Goal: Task Accomplishment & Management: Complete application form

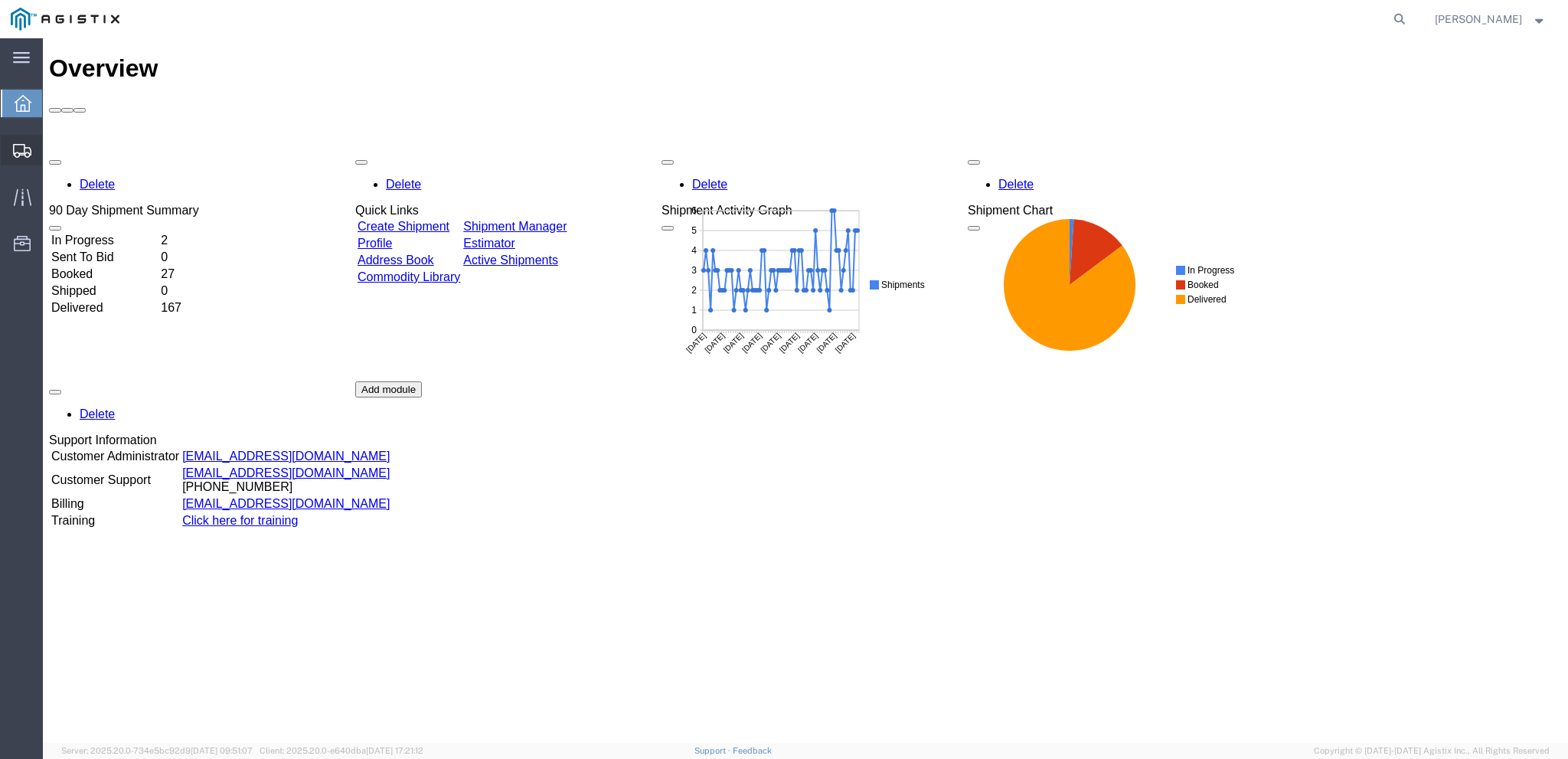
click at [0, 0] on span "Create from Template" at bounding box center [0, 0] width 0 height 0
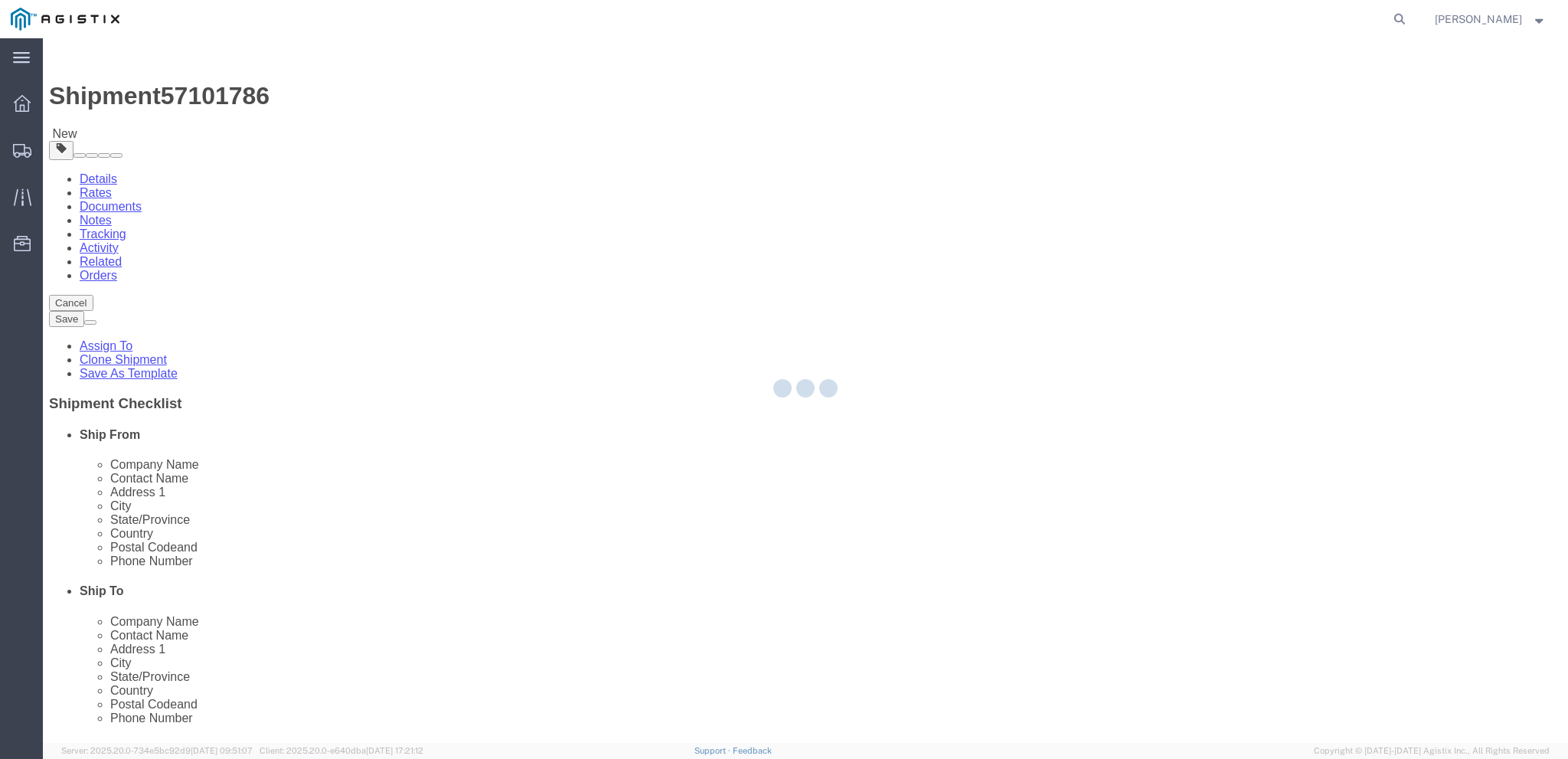
select select
select select "65511"
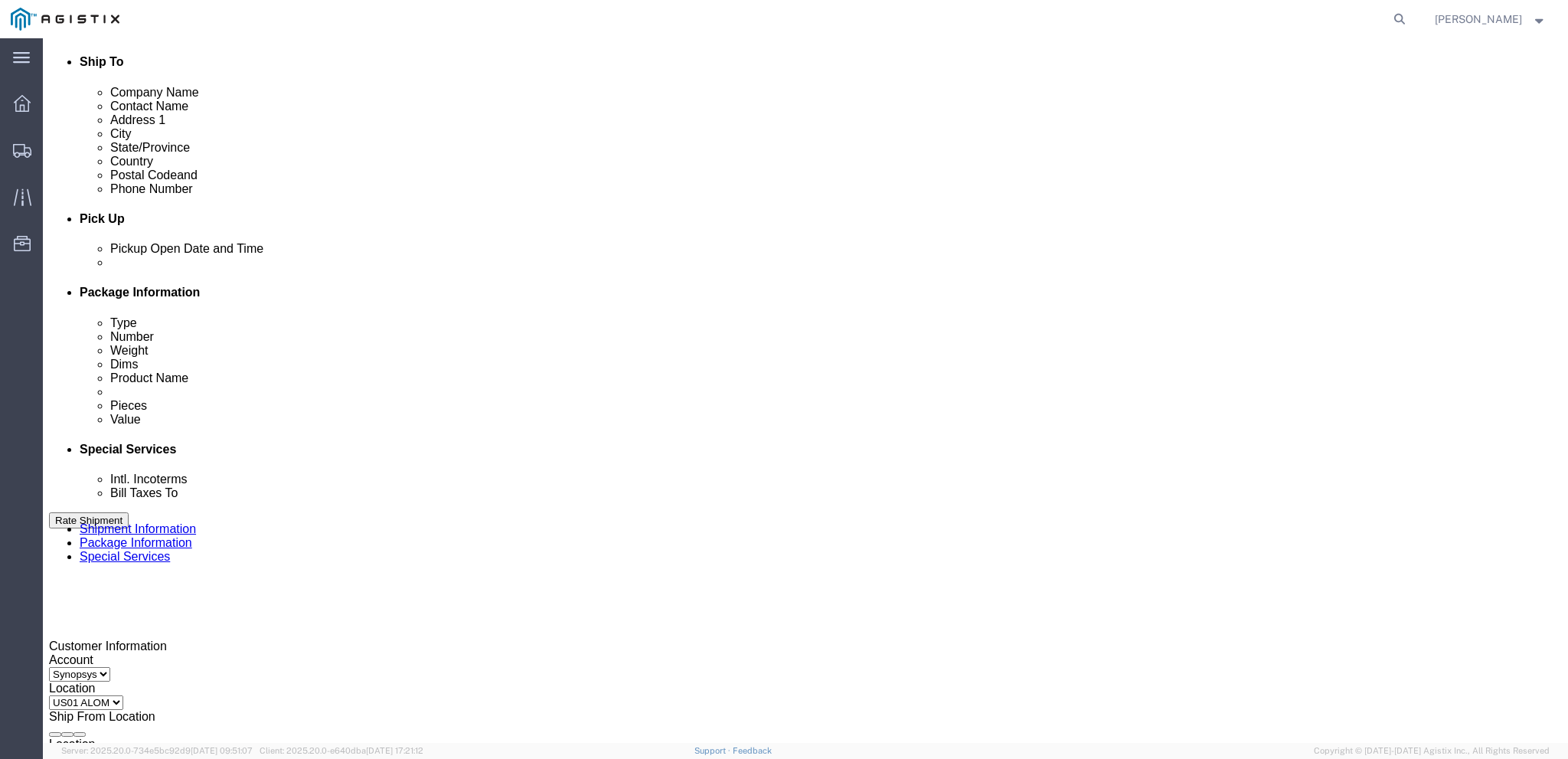
scroll to position [536, 0]
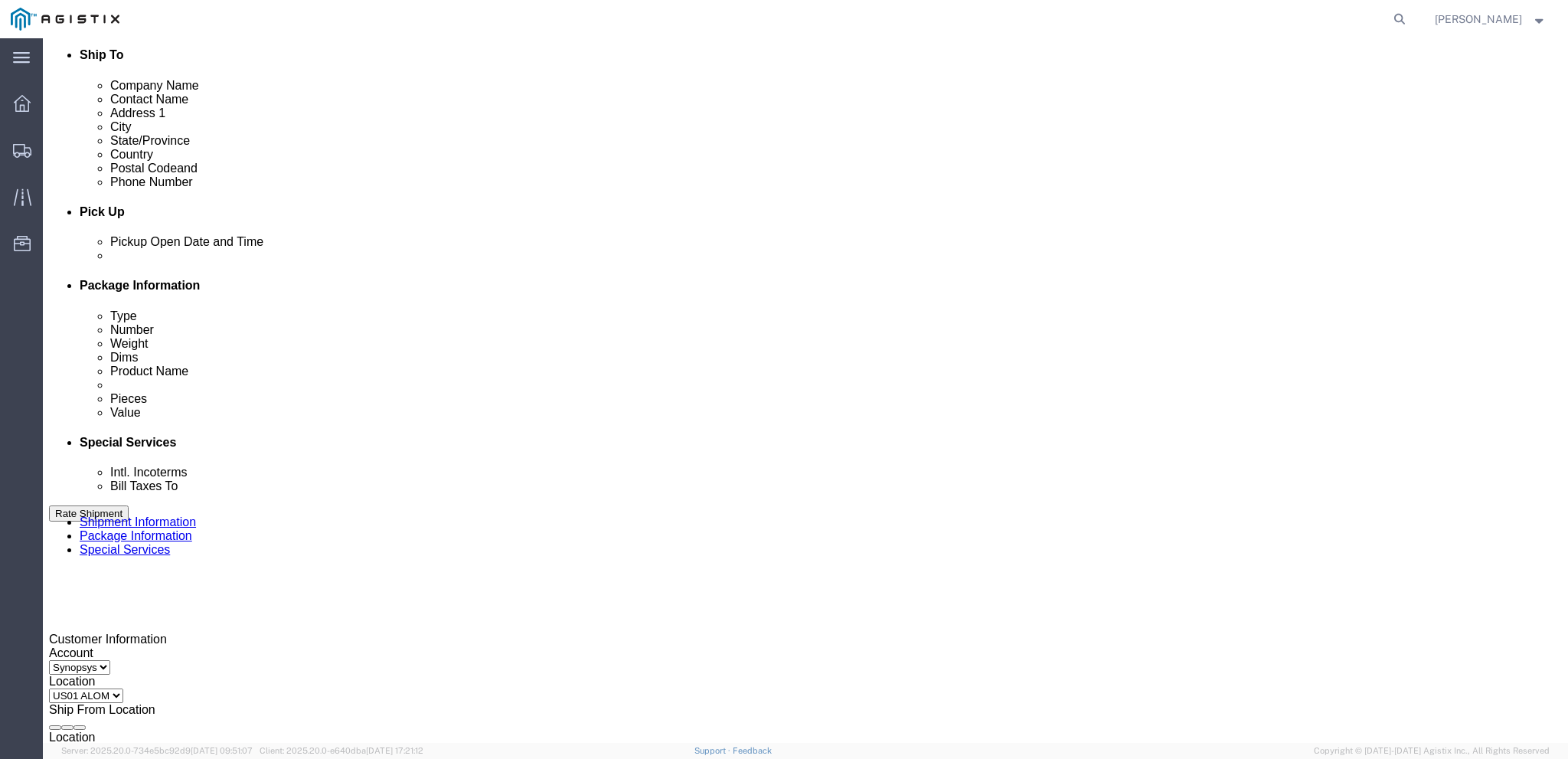
click select "Select Account Type Activity ID Airline Appointment Number ASN Batch Request # …"
select select "PURCHORD"
click select "Select Account Type Activity ID Airline Appointment Number ASN Batch Request # …"
click div "Select Account Type Activity ID Airline Appointment Number ASN Batch Request # …"
drag, startPoint x: 639, startPoint y: 533, endPoint x: 585, endPoint y: 533, distance: 54.0
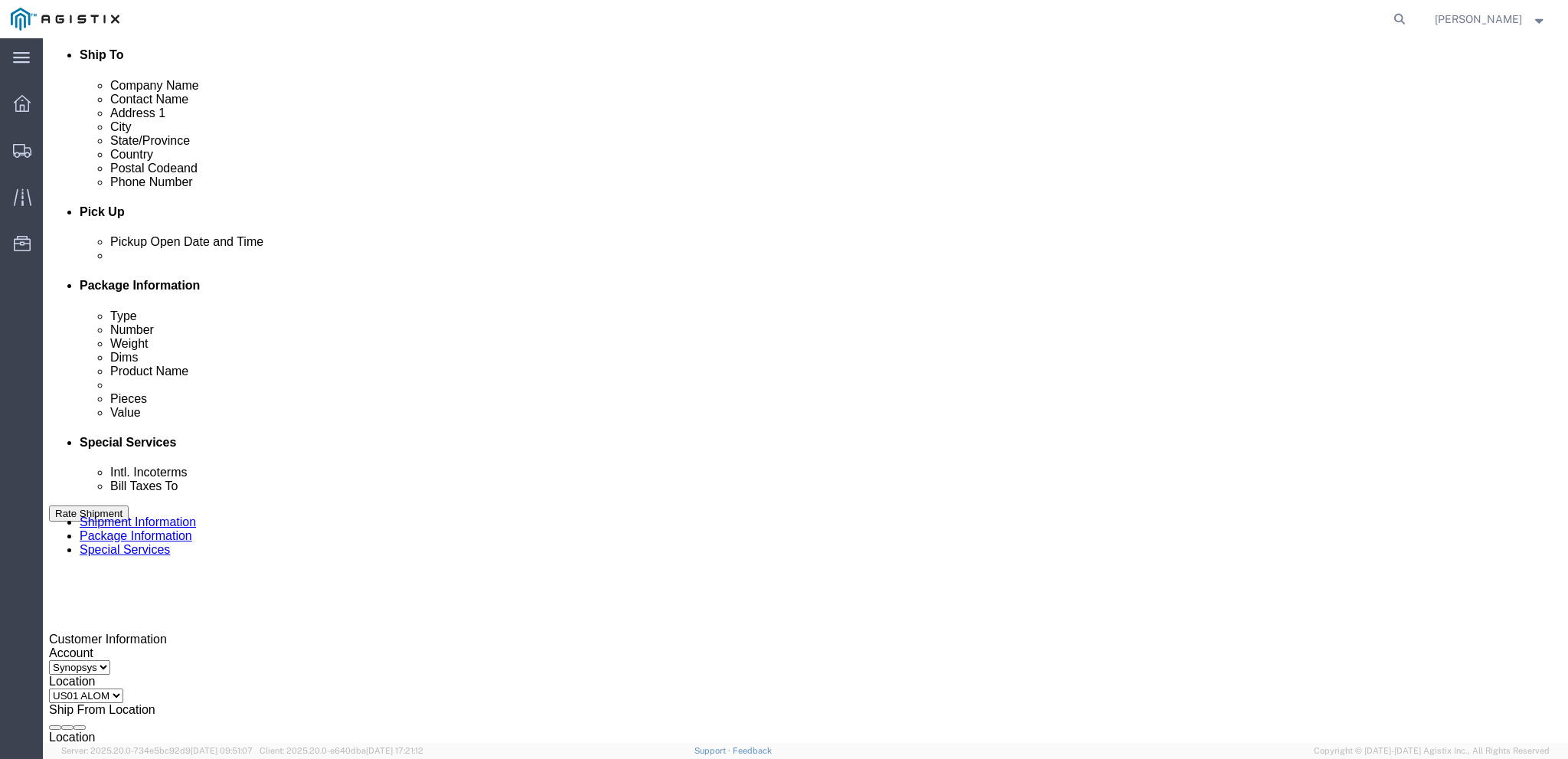
click div "Select Account Type Activity ID Airline Appointment Number ASN Batch Request # …"
paste input "2000000839"
type input "2000000839"
click select "Select Account Type Activity ID Airline Appointment Number ASN Batch Request # …"
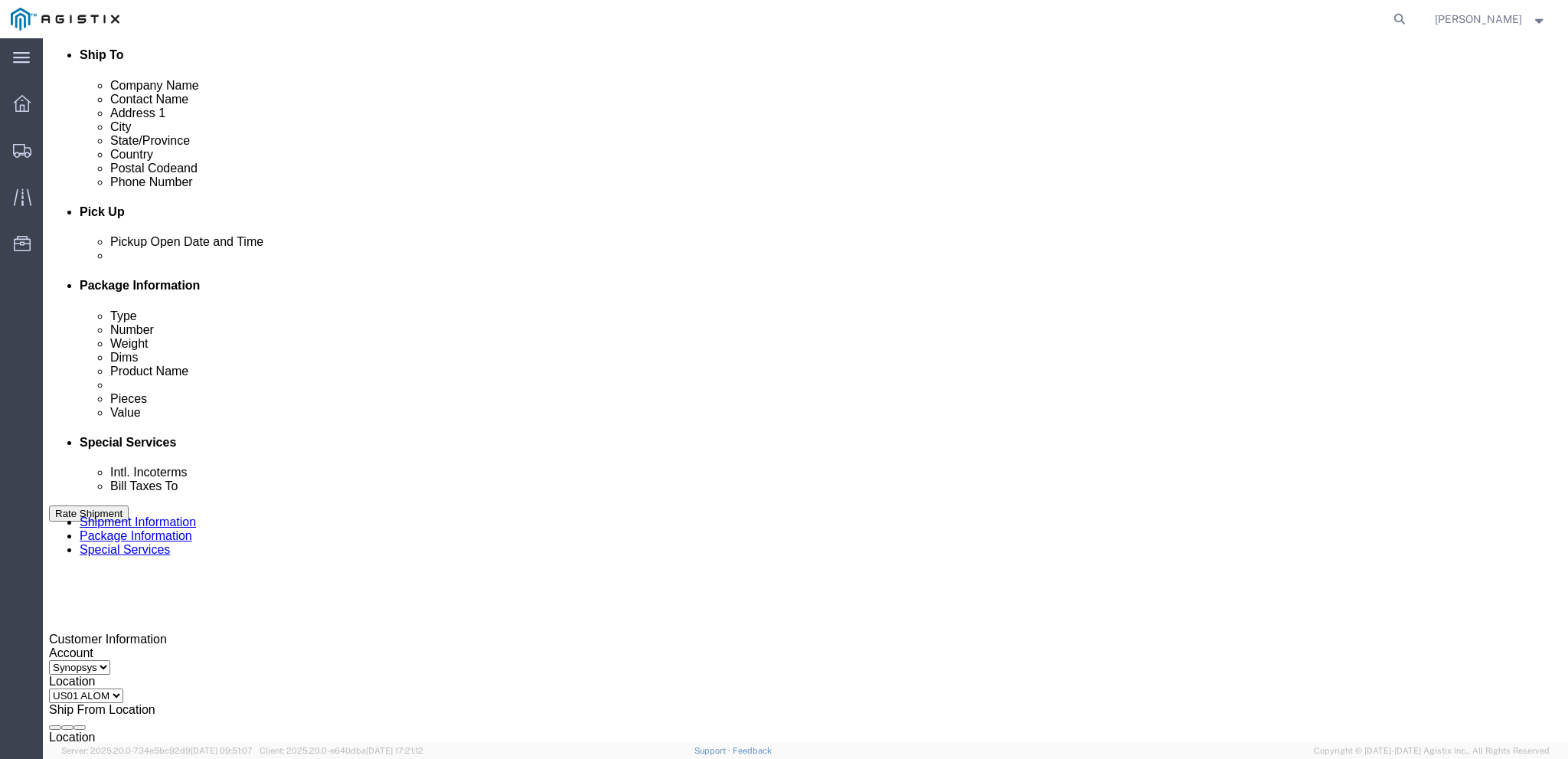
select select "PURCHORD"
click select "Select Account Type Activity ID Airline Appointment Number ASN Batch Request # …"
click input "text"
paste input "3000020631"
type input "3000020631"
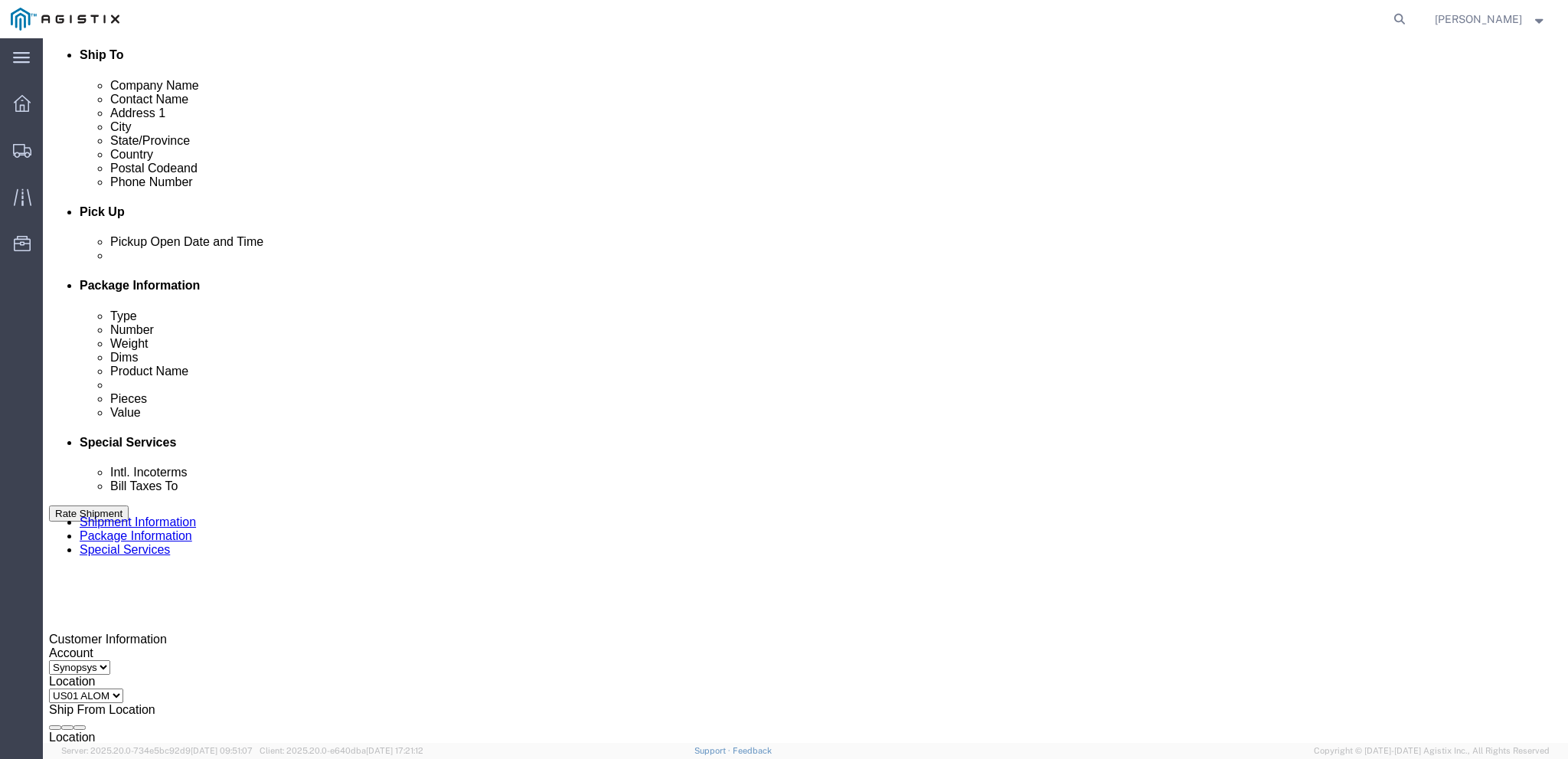
click button "Add reference"
click select "Select Account Type Activity ID Airline Appointment Number ASN Batch Request # …"
select select "PURCHORD"
click select "Select Account Type Activity ID Airline Appointment Number ASN Batch Request # …"
click input "text"
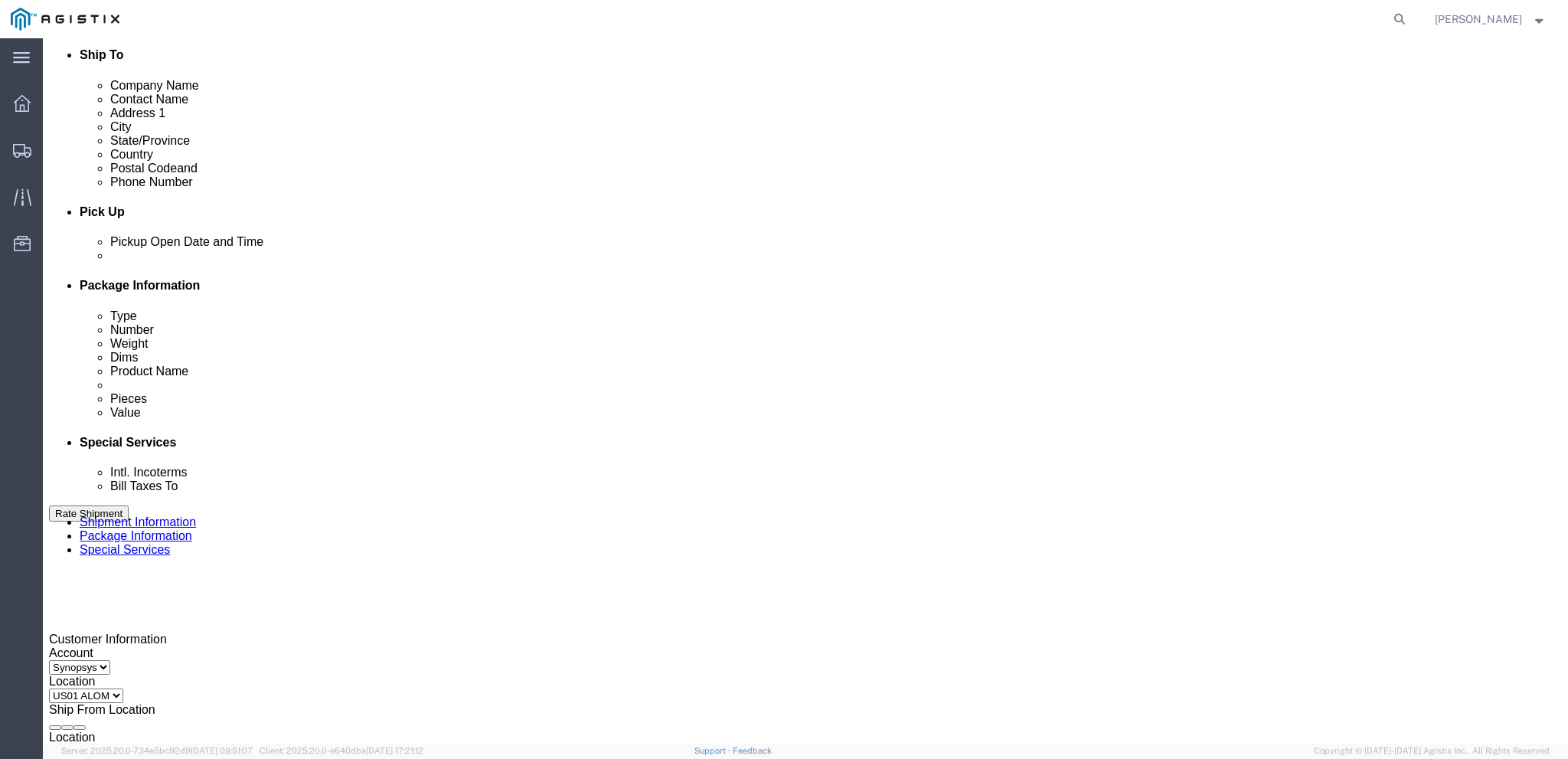
paste input "3000021110"
type input "3000021110"
click div "Select Account Type Activity ID Airline Appointment Number ASN Batch Request # …"
click div
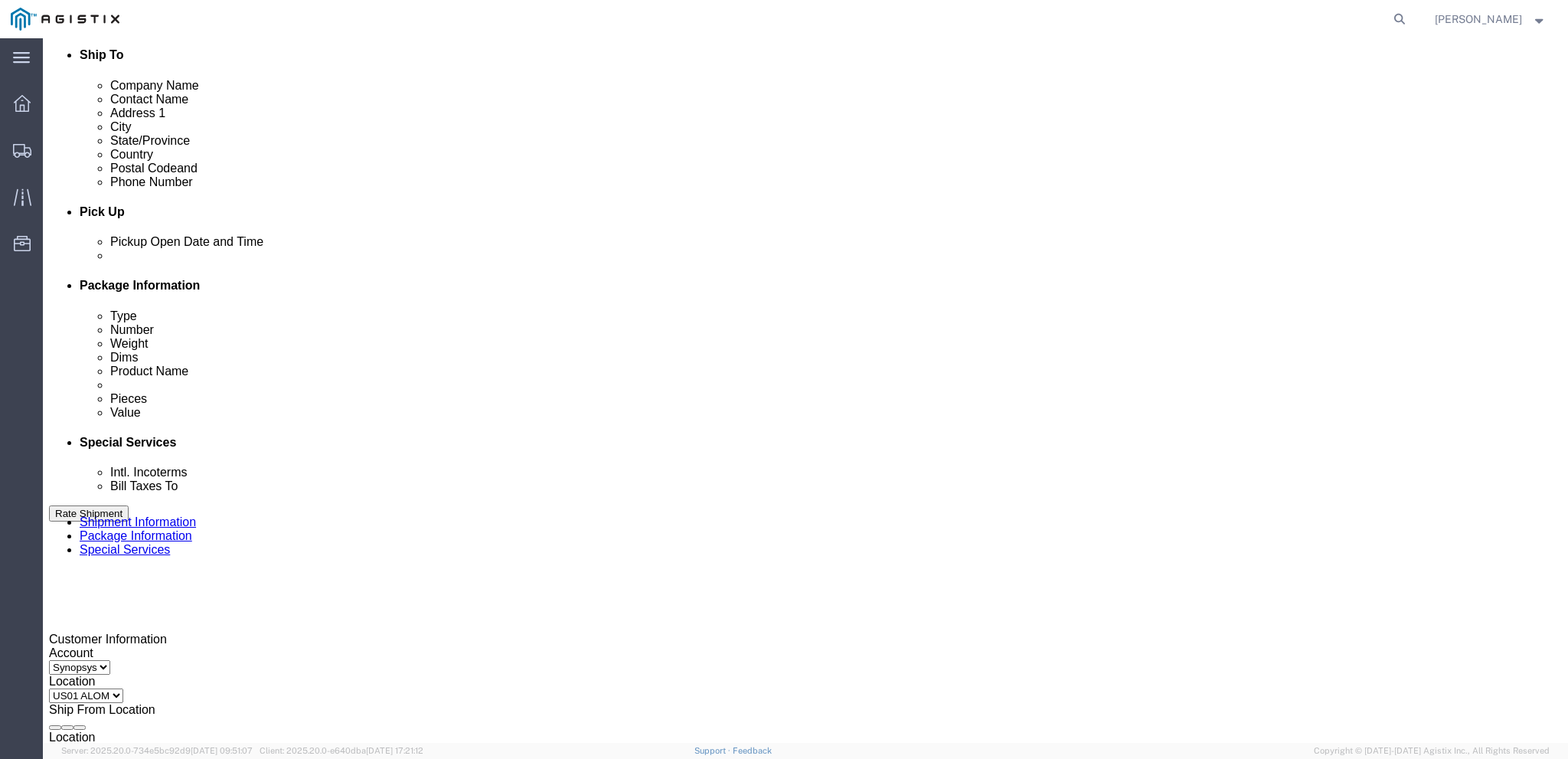
click input "3:00 PM"
type input "3:30 PM"
click button "Apply"
click div
type input "4:00 PM"
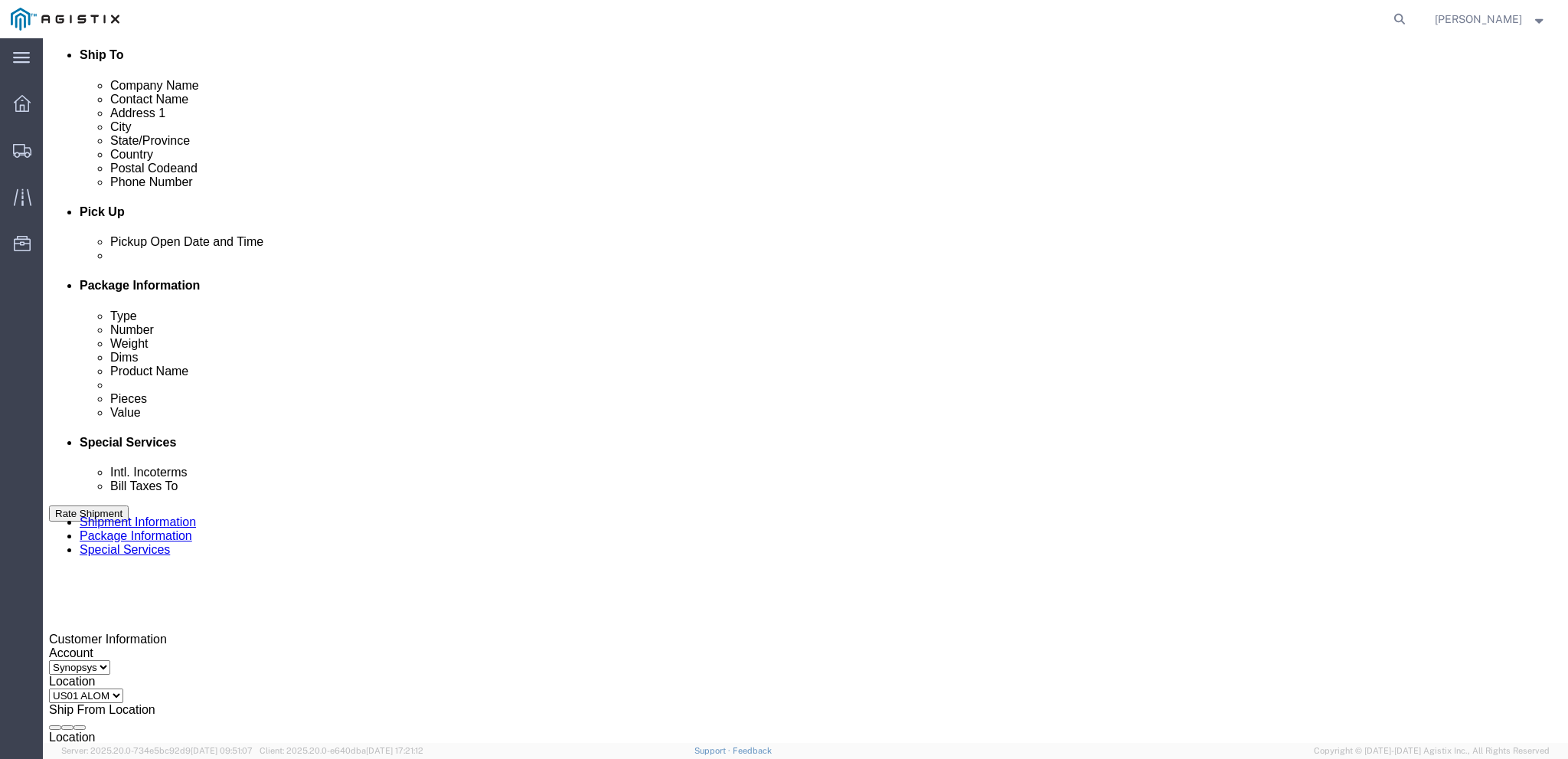
click button "Apply"
click div "Customer Information Account Select Sanmina Synopsys Location Select US01 [GEOG…"
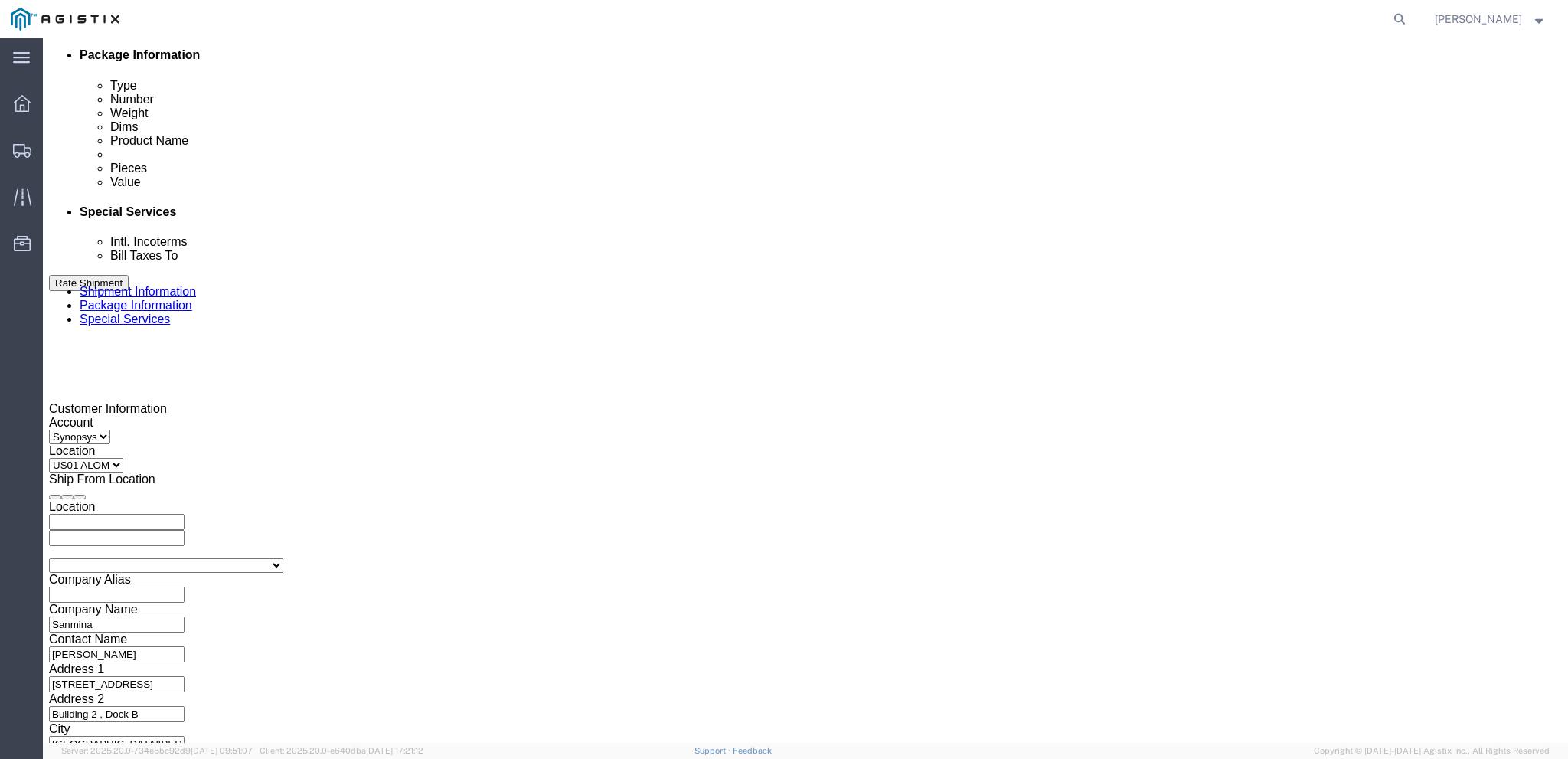
scroll to position [767, 0]
click button "Continue"
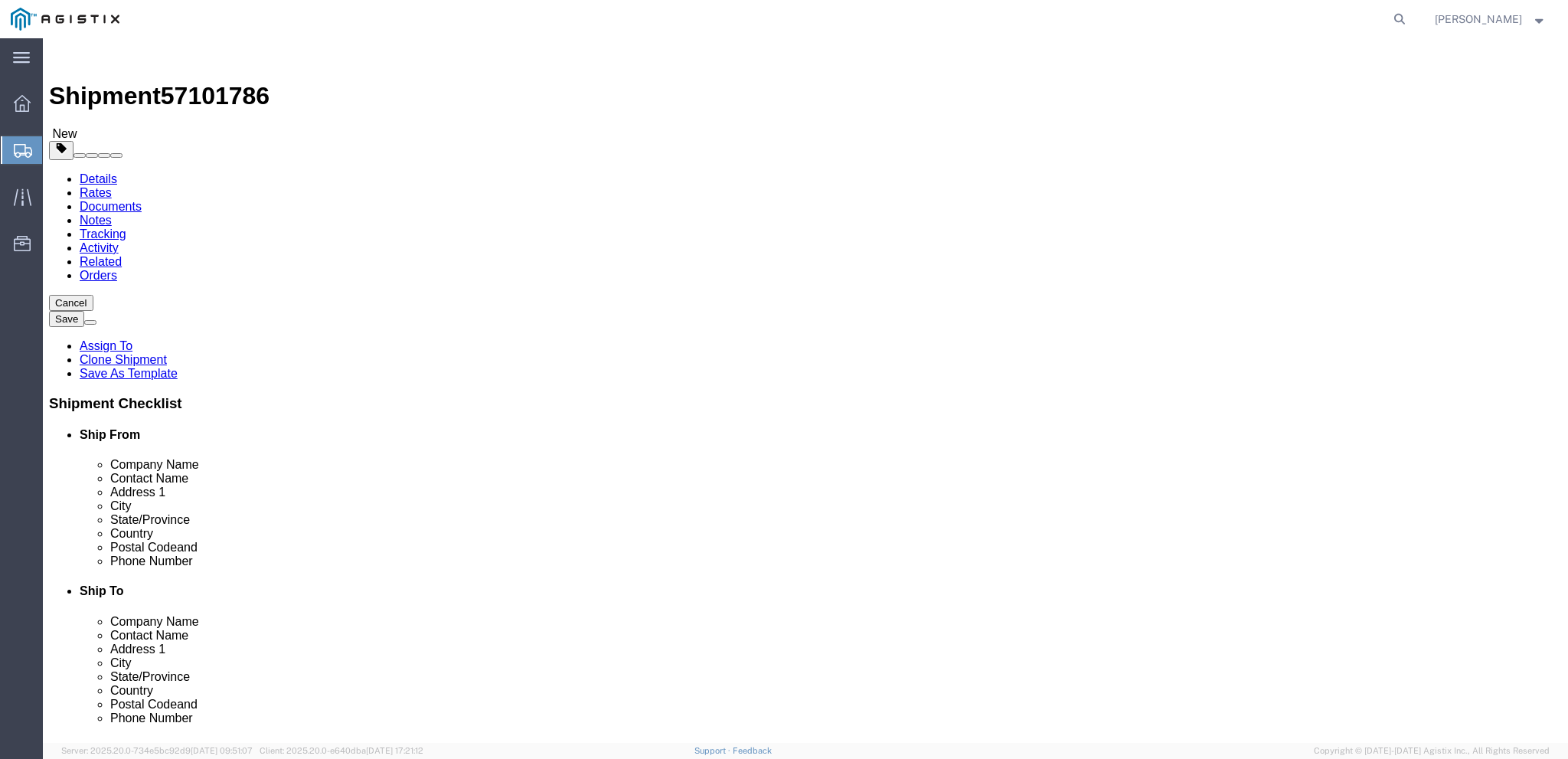
click link "Add Package"
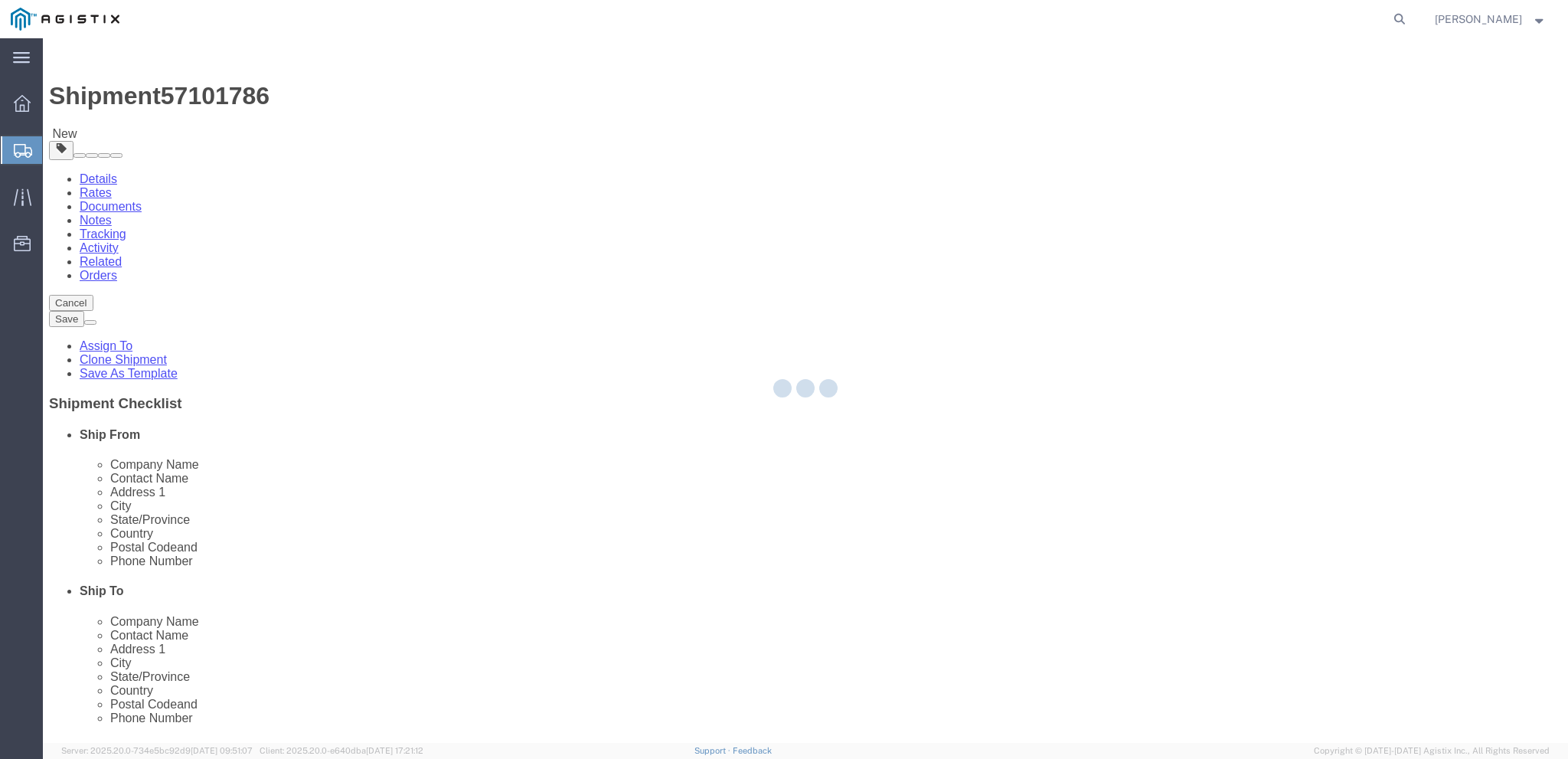
select select "PSNS"
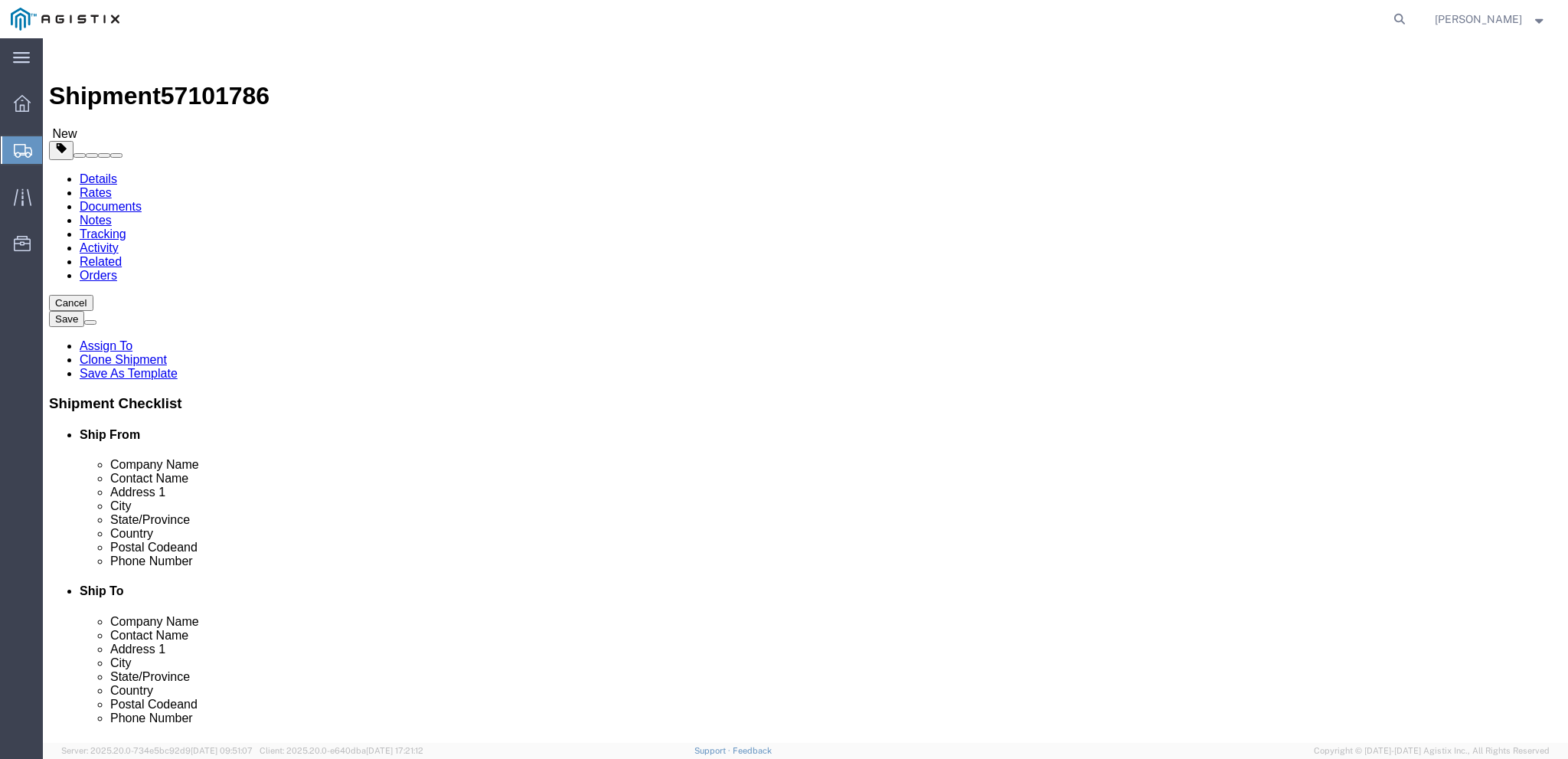
click select "Select Bale(s) Basket(s) Bolt(s) Bottle(s) Buckets Bulk Bundle(s) Can(s) Cardbo…"
select select "PSNS"
click select "Select Bale(s) Basket(s) Bolt(s) Bottle(s) Buckets Bulk Bundle(s) Can(s) Cardbo…"
click input "text"
type input "20"
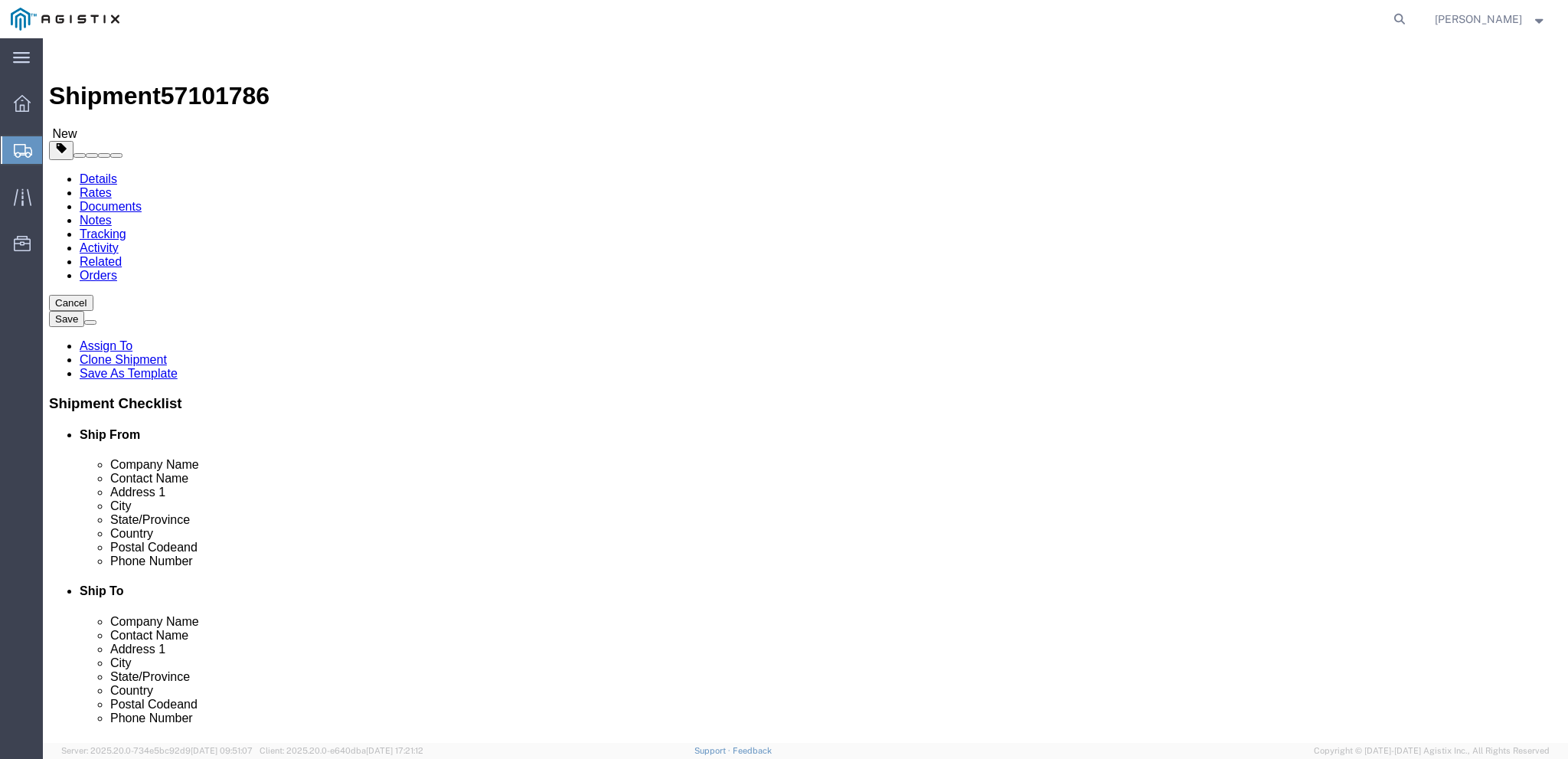
click div "1 x Pallet(s) Standard (Not Stackable) Package Type Select Bale(s) Basket(s) Bo…"
click input "1"
click input "text"
type input "48"
click input "text"
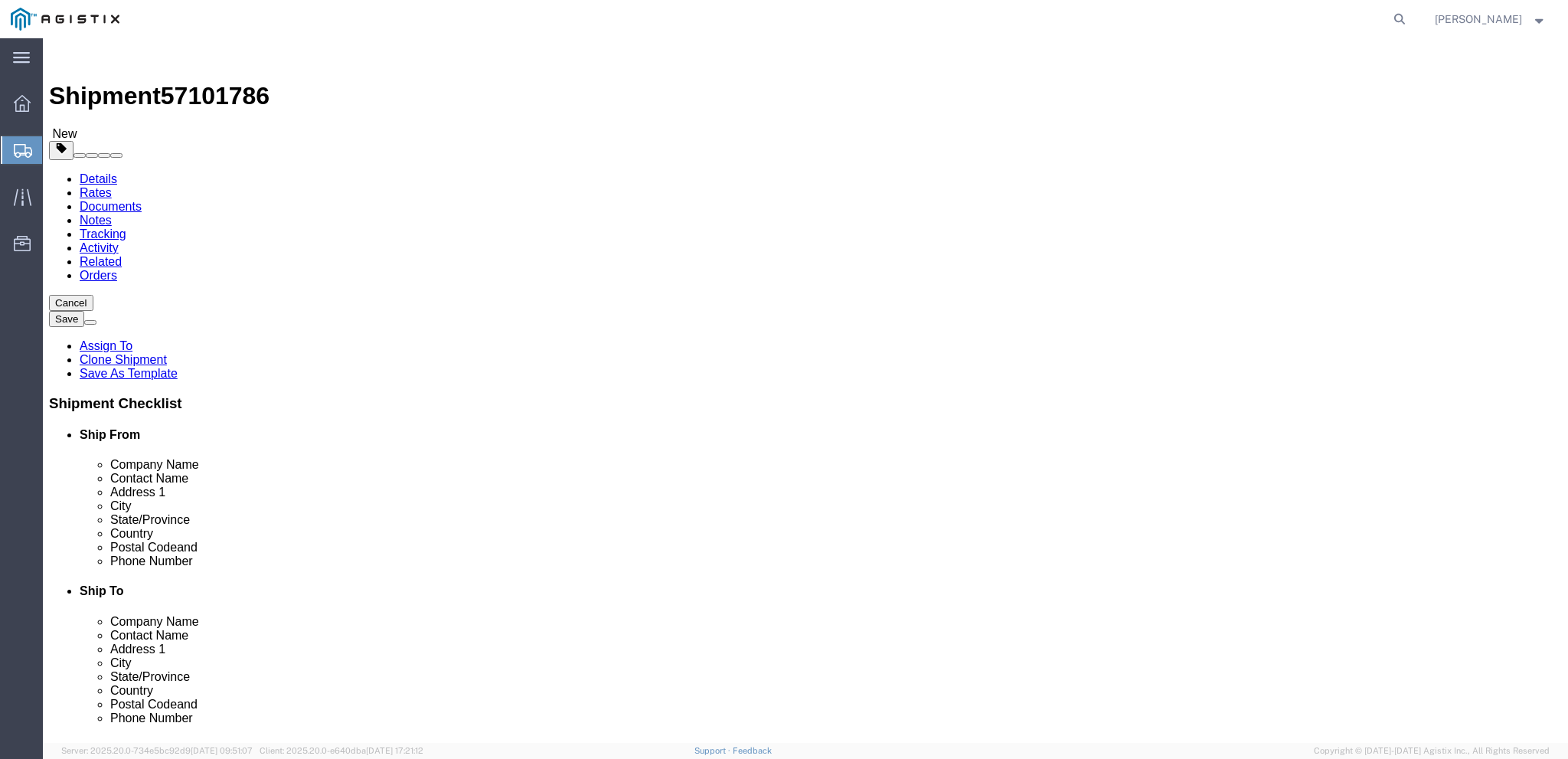
type input "43"
click input "text"
type input "60"
click input "0.00"
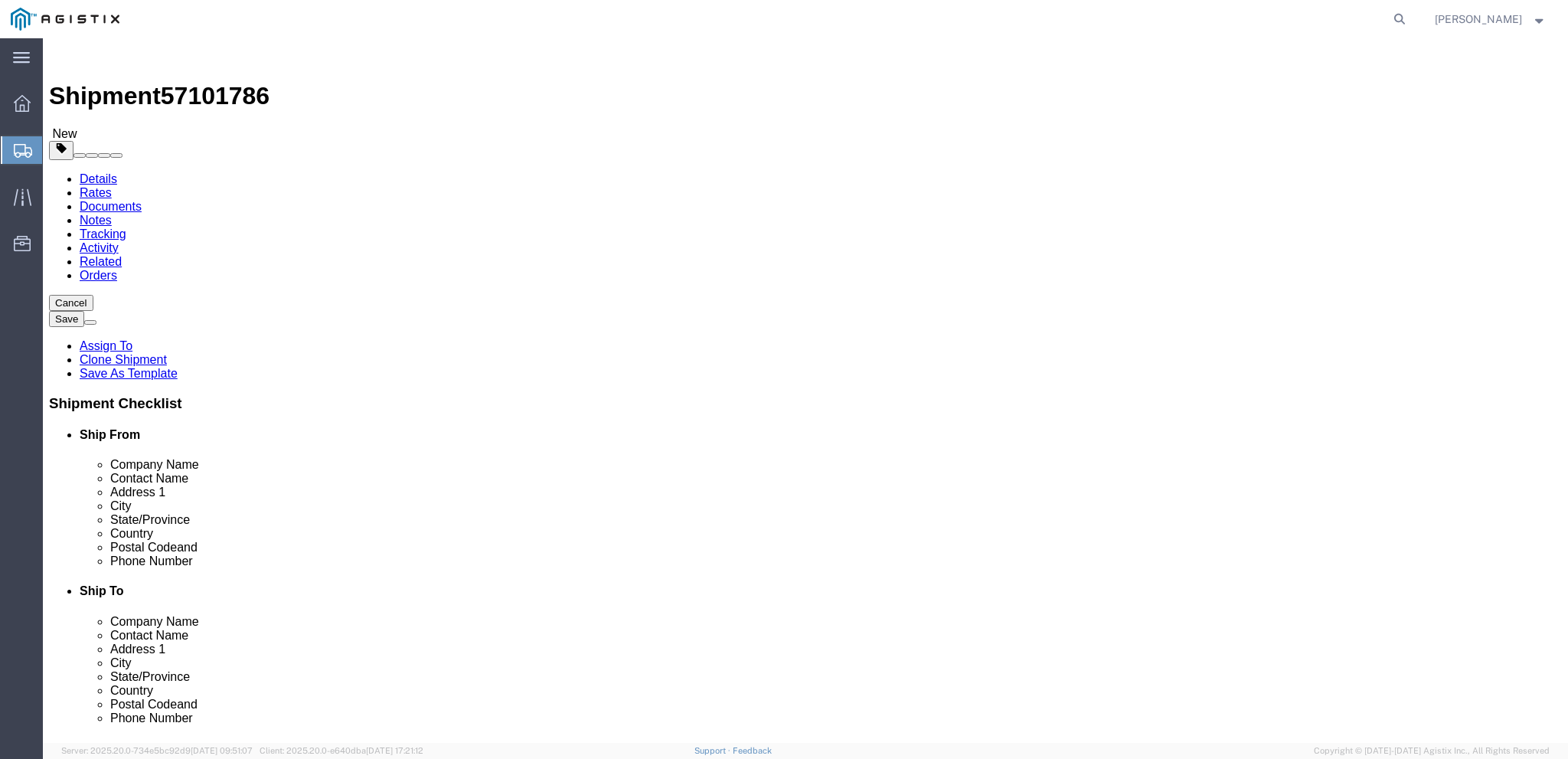
click input "0.00"
type input "200"
click link "Add Content"
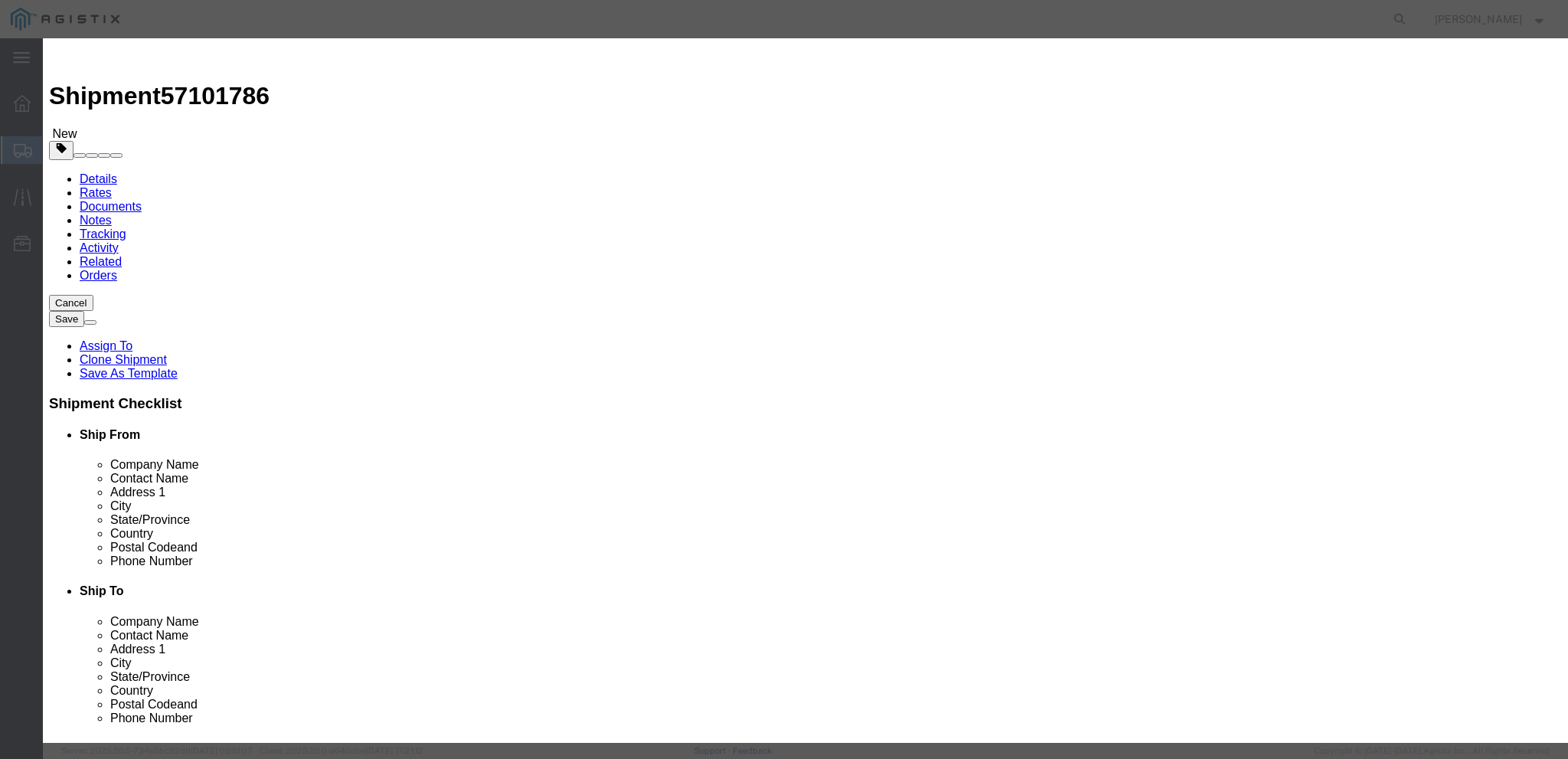
click input "text"
paste input "UNV_SYS_HUB 200"
type input "UNV_SYS_HUB 200"
click input "0"
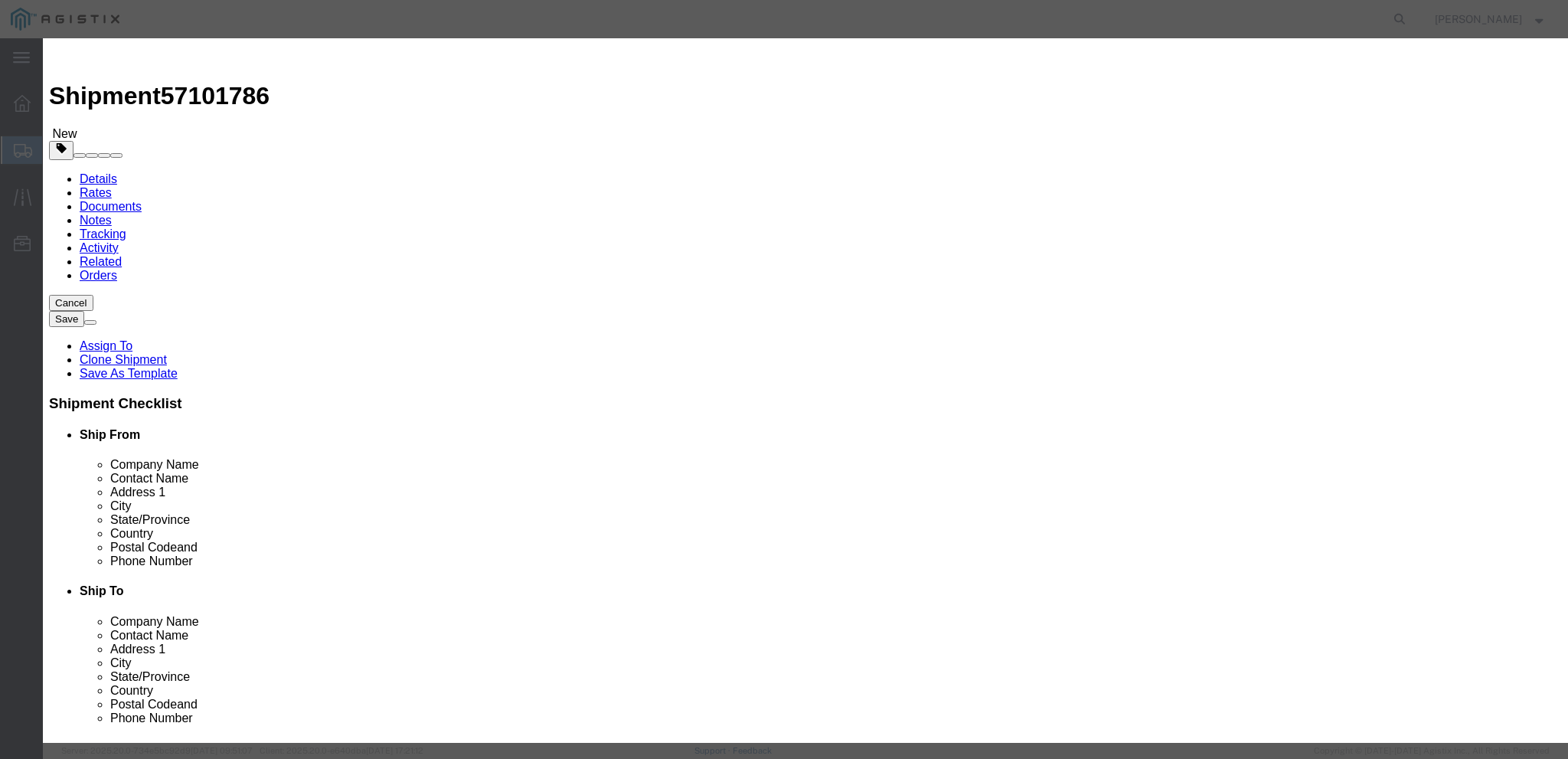
type input "20"
click textarea
paste textarea "PO# 2000000839"
type textarea "PO# 2000000839, QTY: 20"
click input "text"
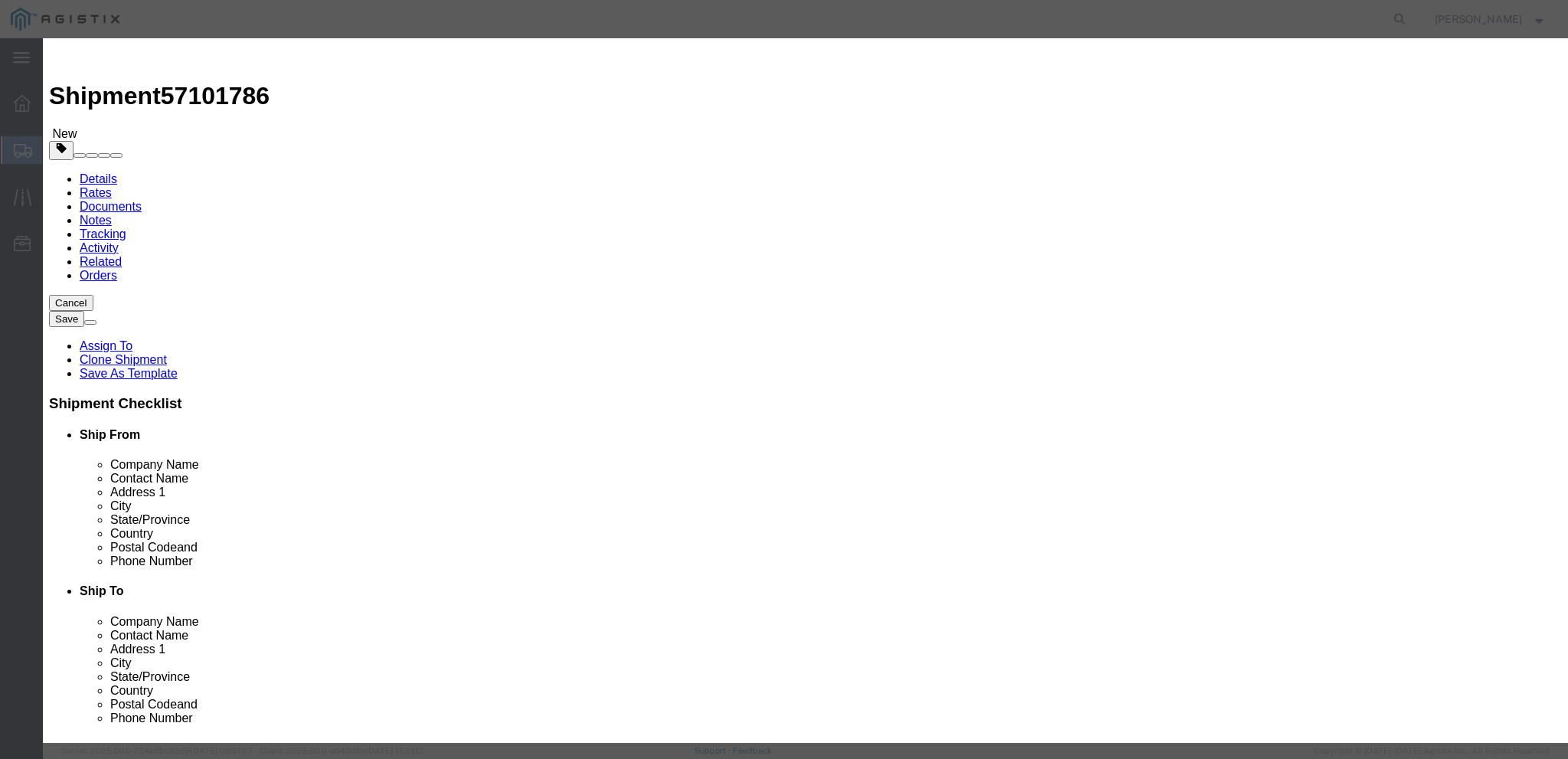
click input "text"
type input "100"
click div "Commodity library Product Name UNV_SYS_HUB 200 Pieces 20 Select Bag Barrels 100…"
click select "Select 50 55 60 65 70 85 92.5 100 125 175 250 300 400"
select select "50"
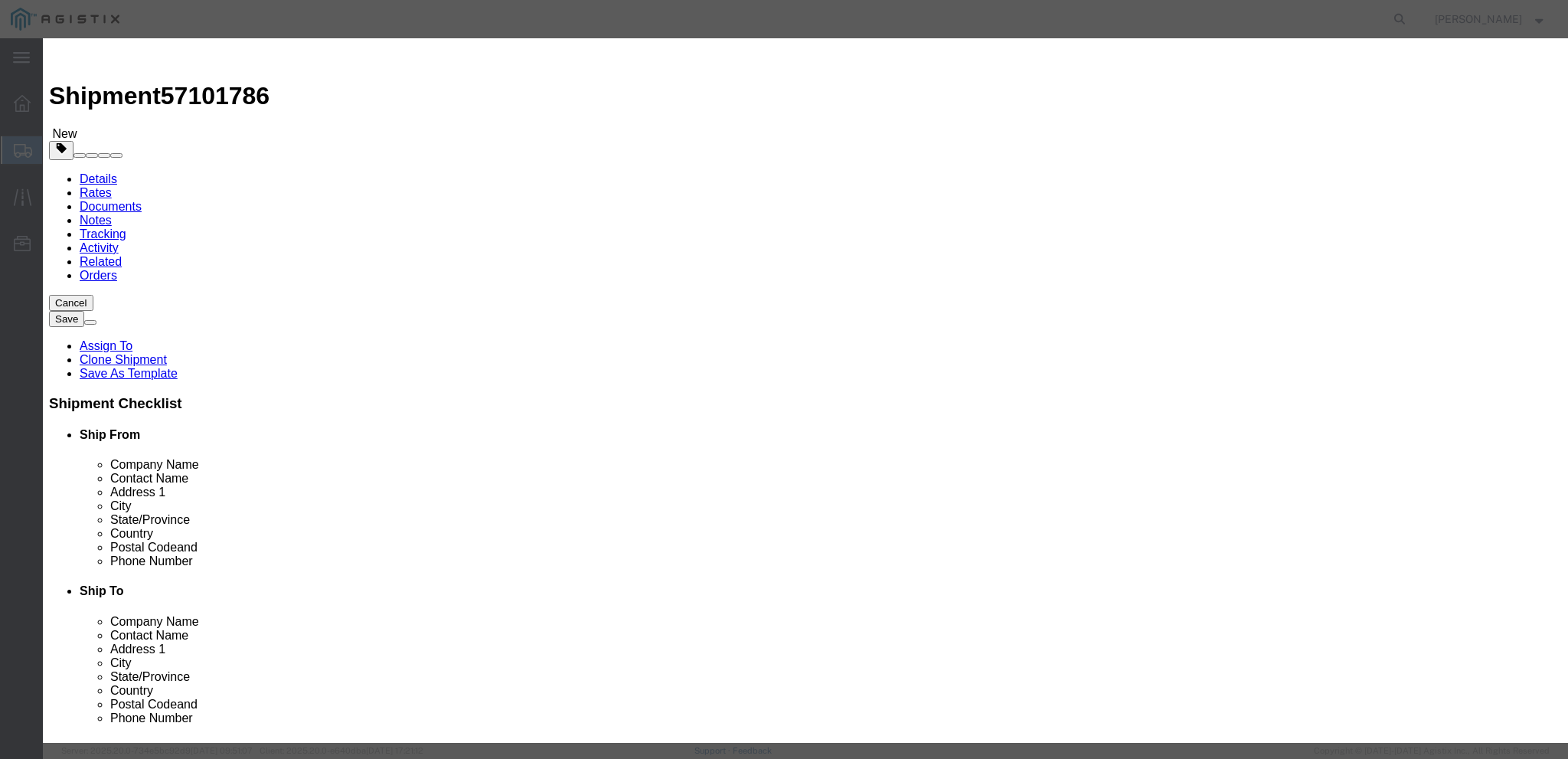
click select "Select 50 55 60 65 70 85 92.5 100 125 175 250 300 400"
drag, startPoint x: 721, startPoint y: 469, endPoint x: 731, endPoint y: 467, distance: 10.2
click label
click input "checkbox"
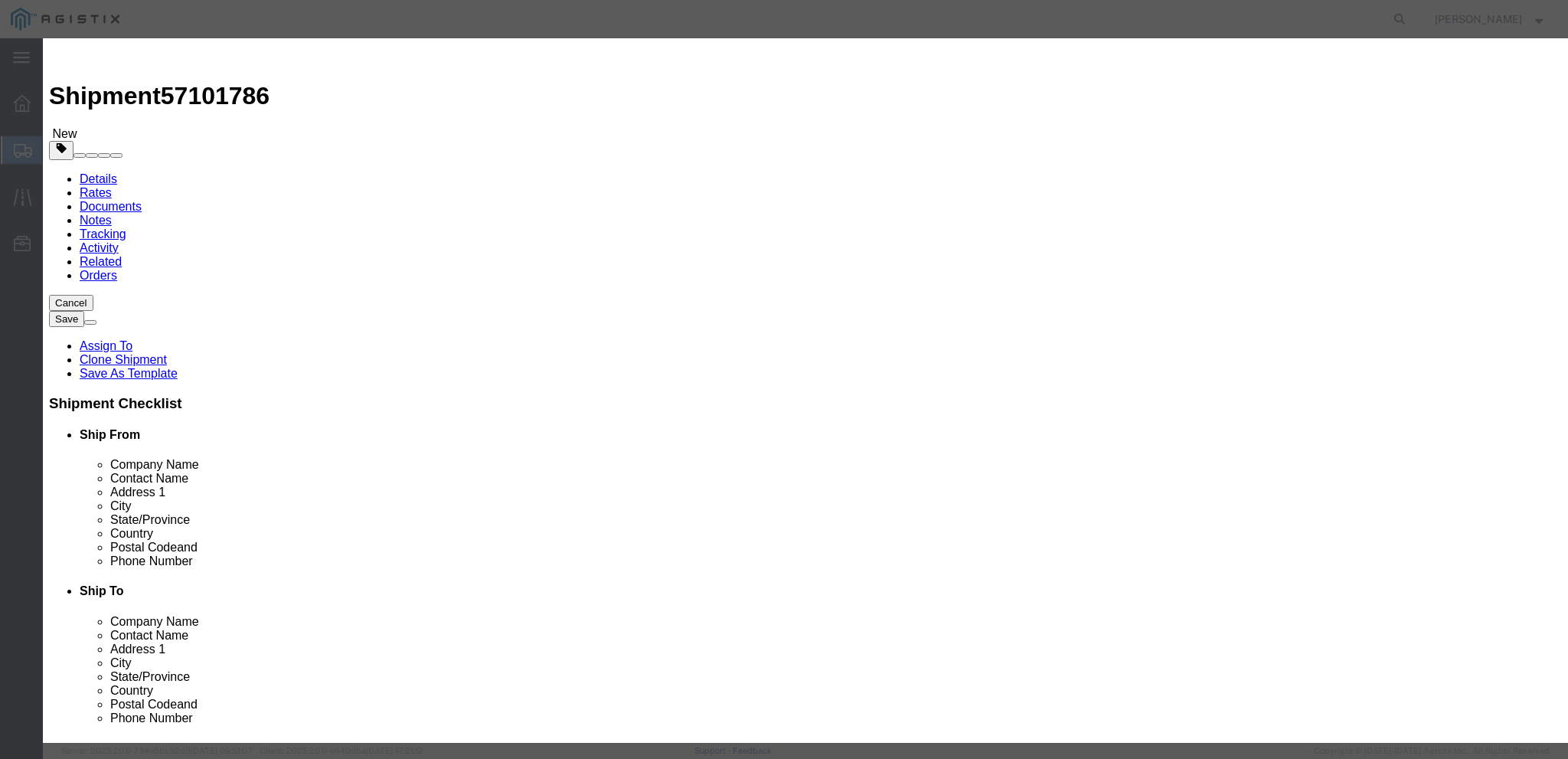
checkbox input "false"
click button "Save & Close"
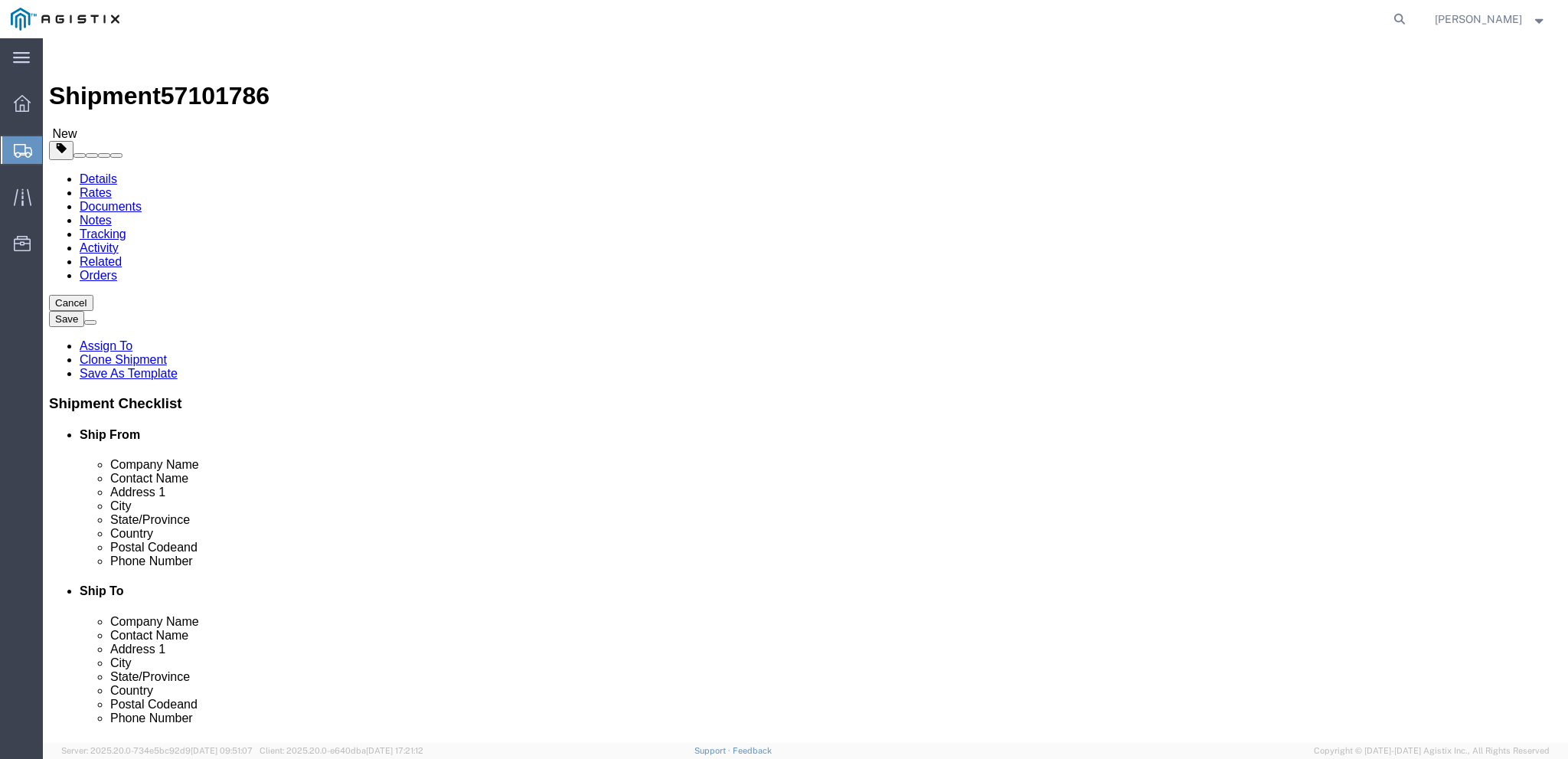
click link "Add Content"
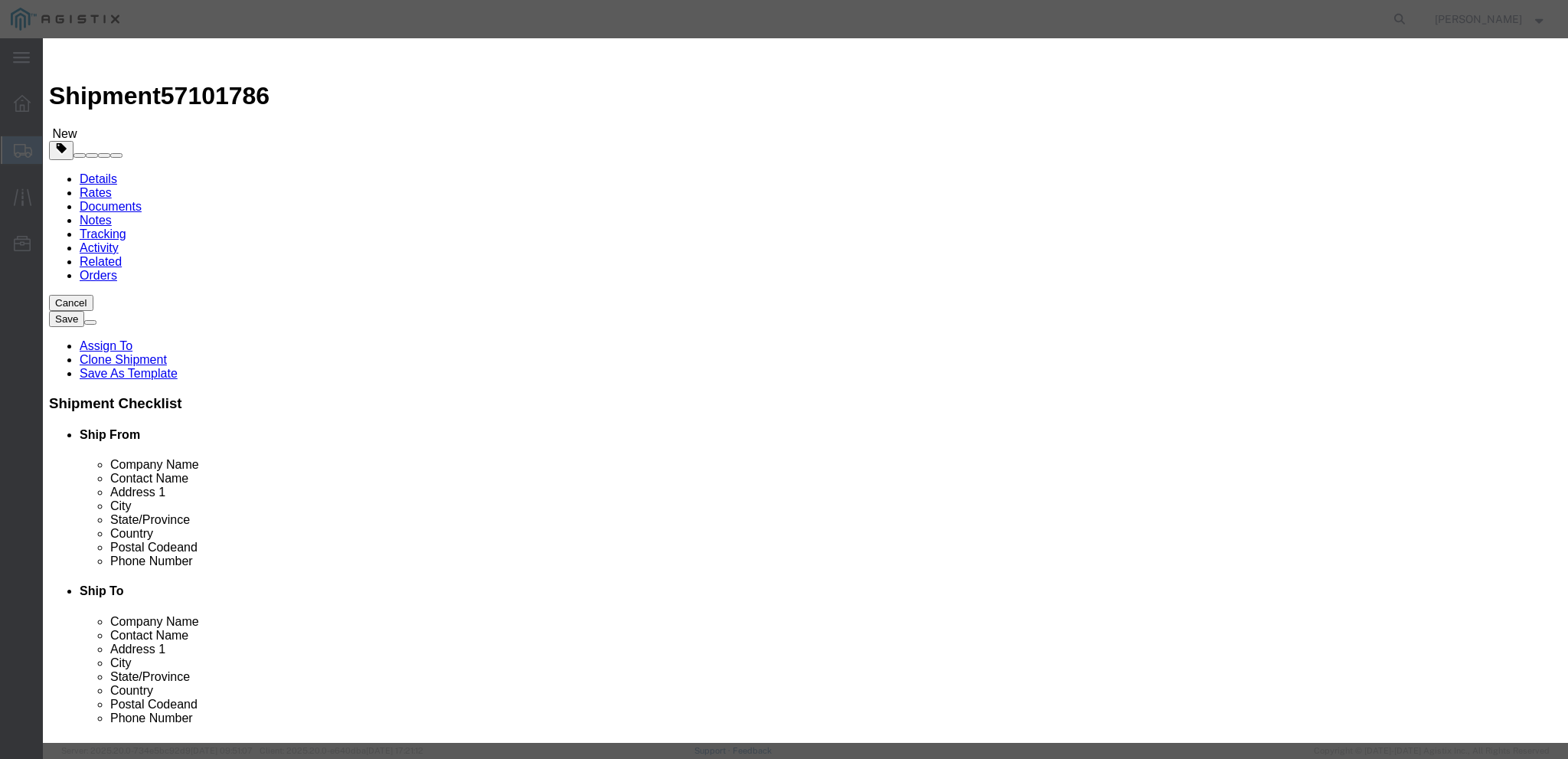
click input "text"
paste input "UNV_SYS_HUB 200"
type input "UNV_SYS_HUB 200"
click input "0"
type input "2"
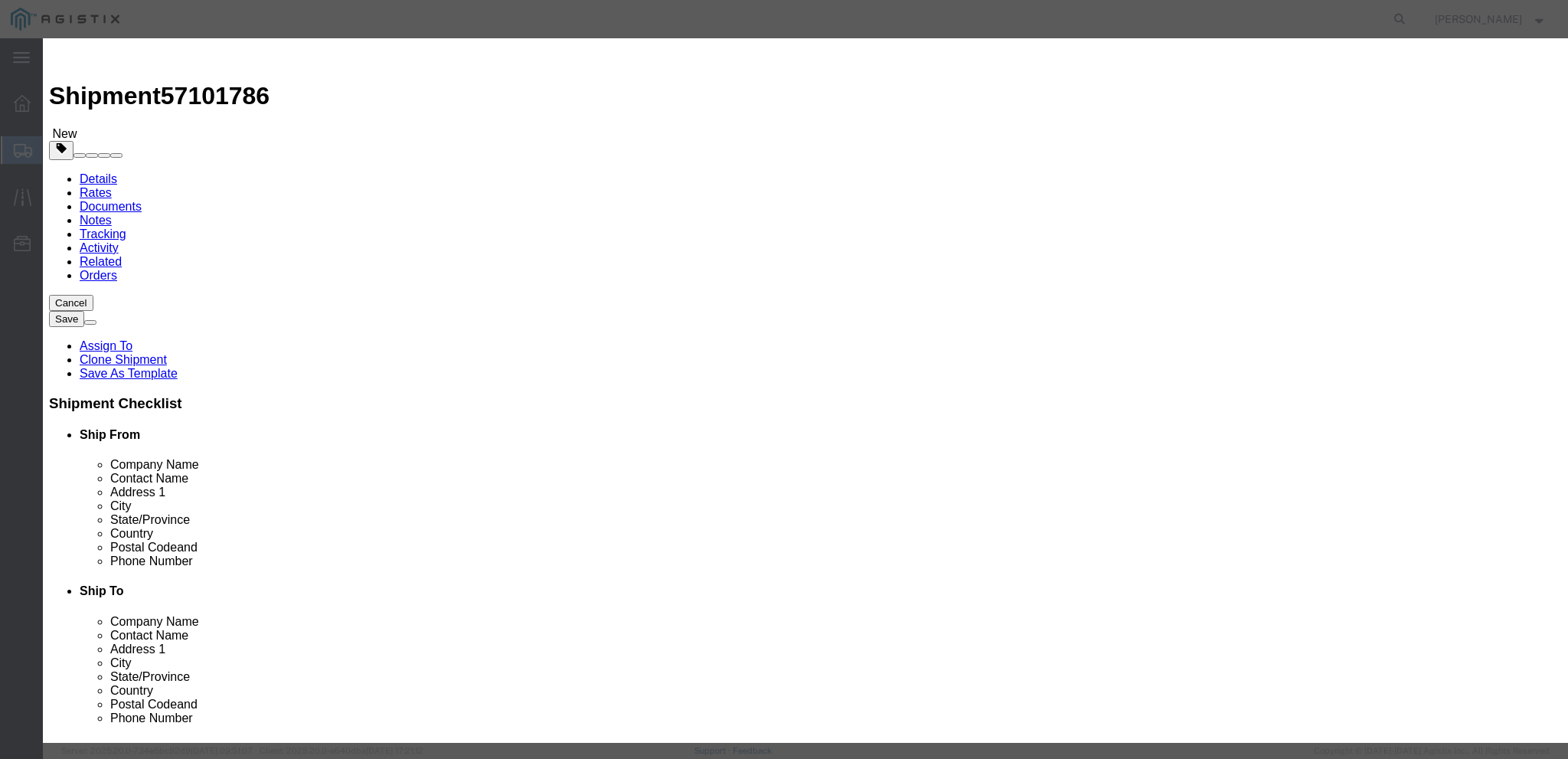
click input "text"
type input "100"
click textarea
click textarea "PO#"
paste textarea "3000020631"
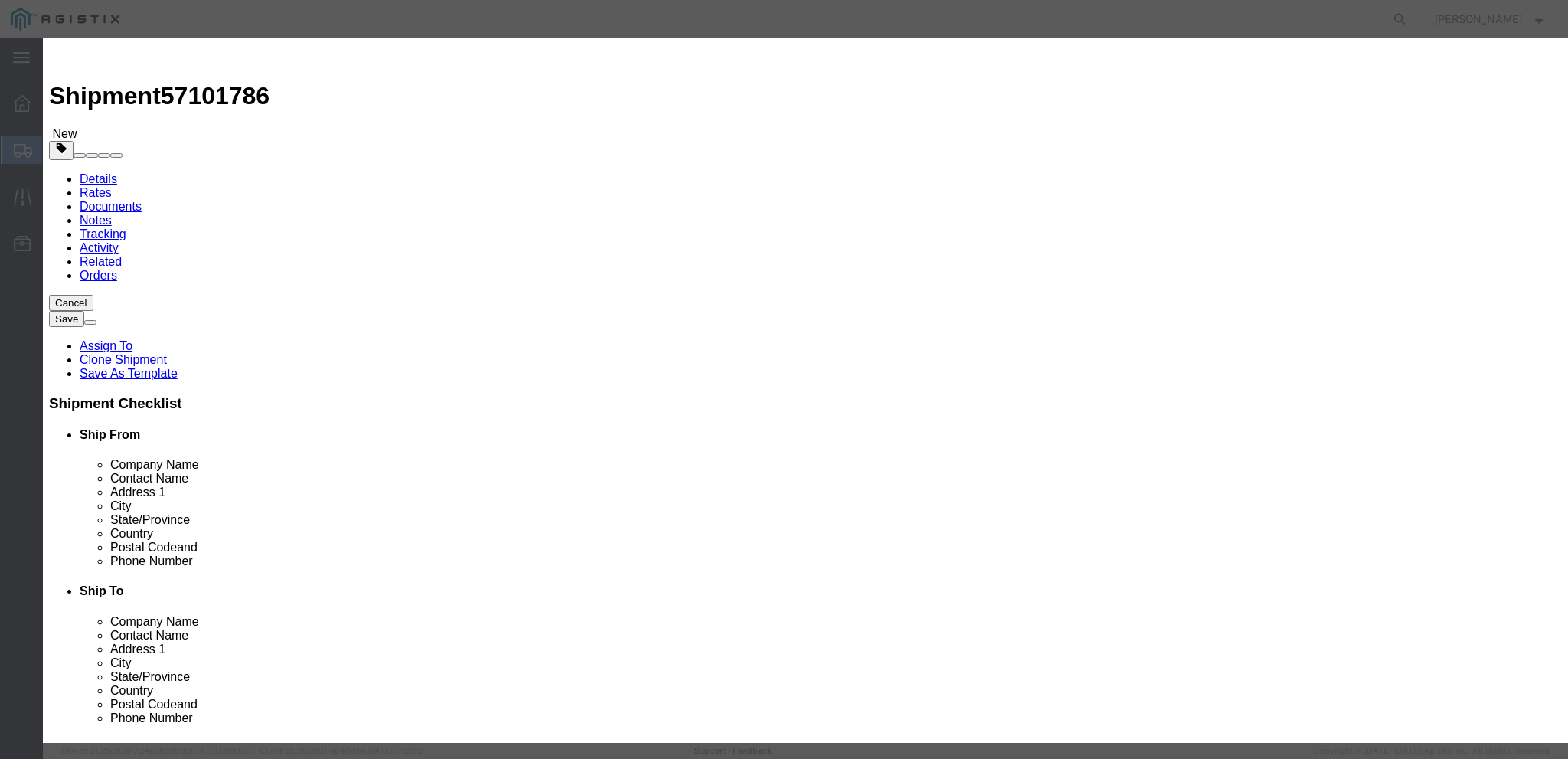
type textarea "PO# 3000020631, QTY# 2"
click select "Select 50 55 60 65 70 85 92.5 100 125 175 250 300 400"
select select "50"
click select "Select 50 55 60 65 70 85 92.5 100 125 175 250 300 400"
click div "Commodity library Product Name UNV_SYS_HUB 200 Pieces 2 Select Bag Barrels 100B…"
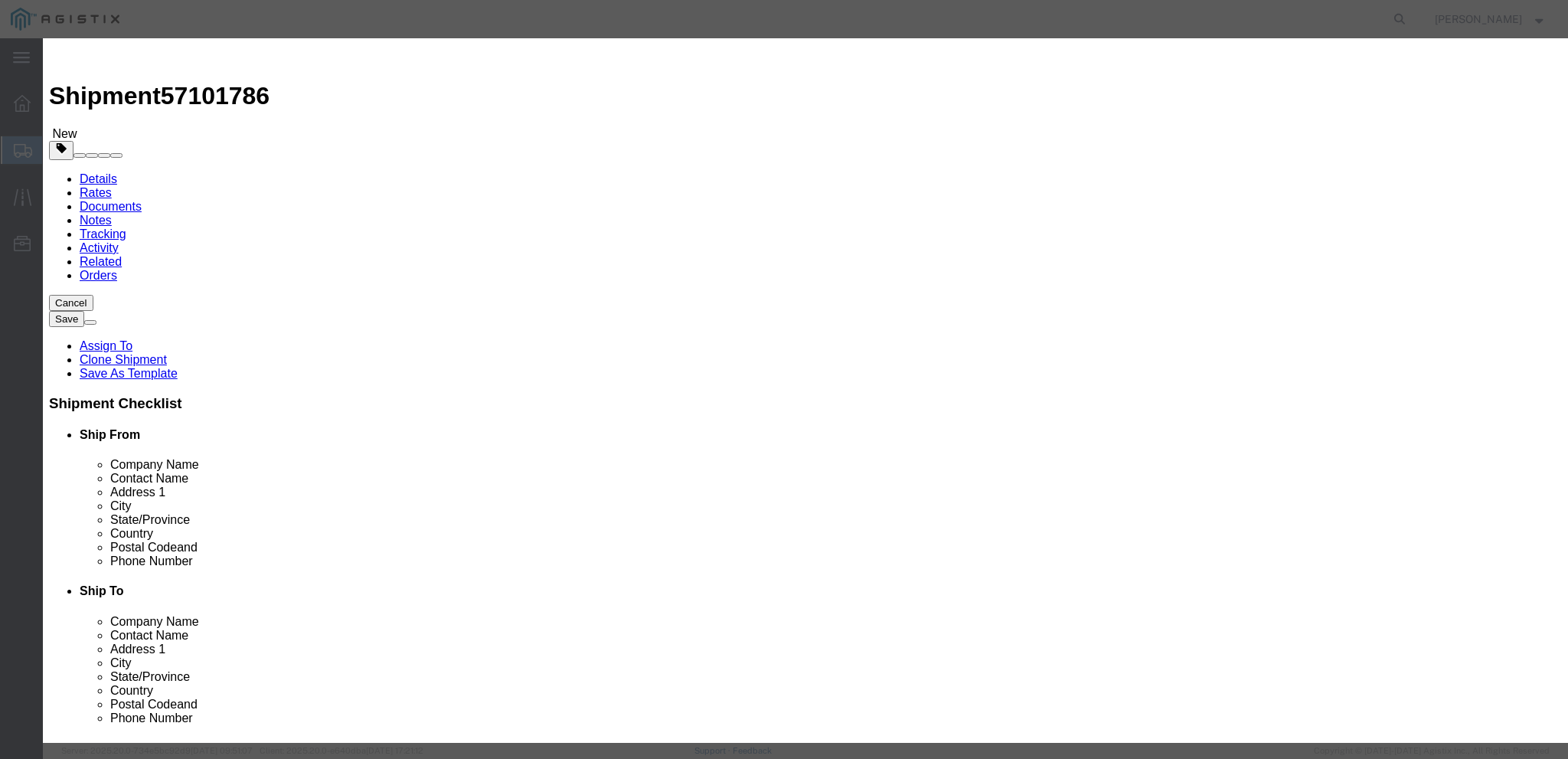
click button "Save & Close"
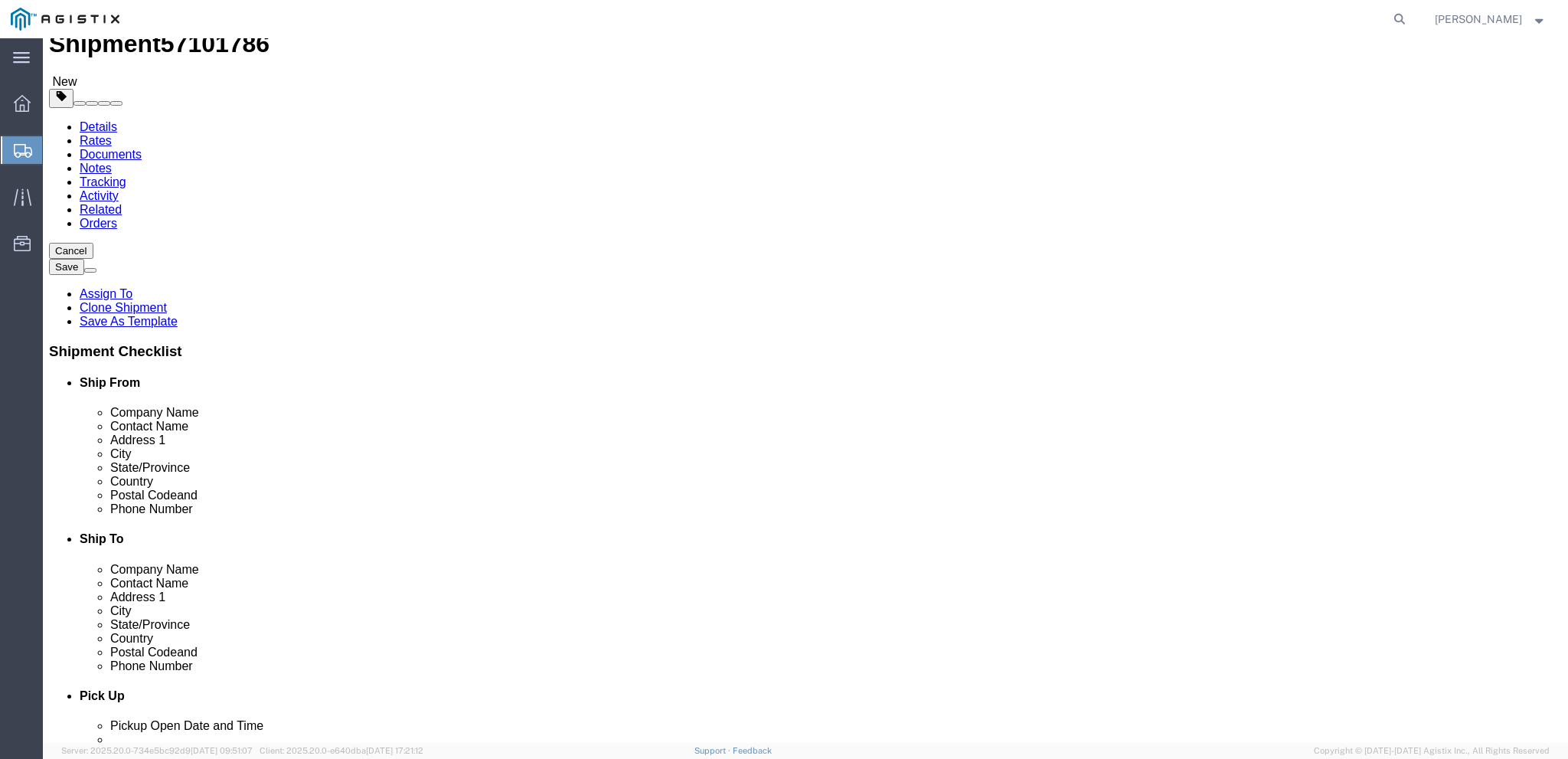
scroll to position [105, 0]
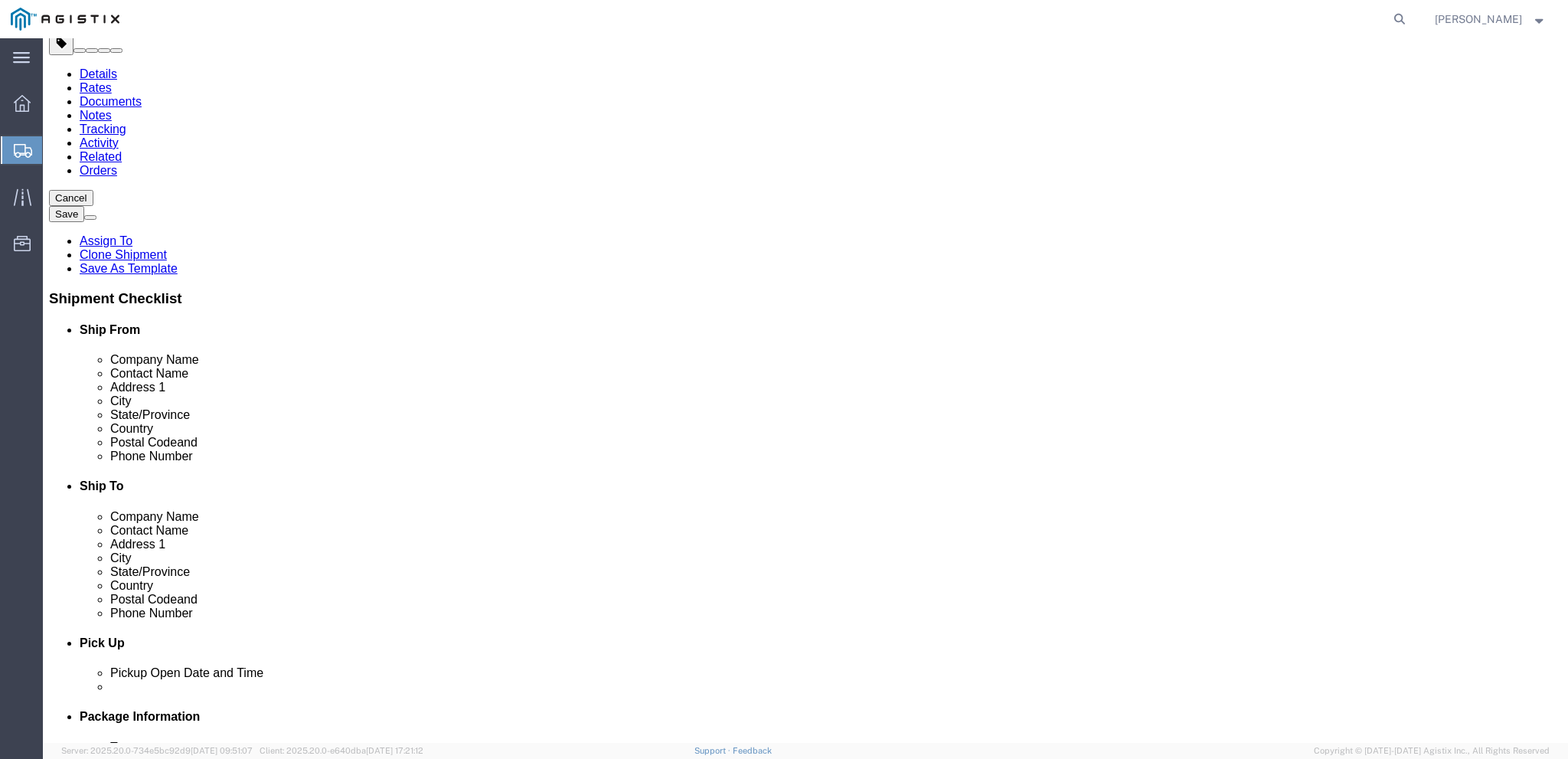
click link "Add Content"
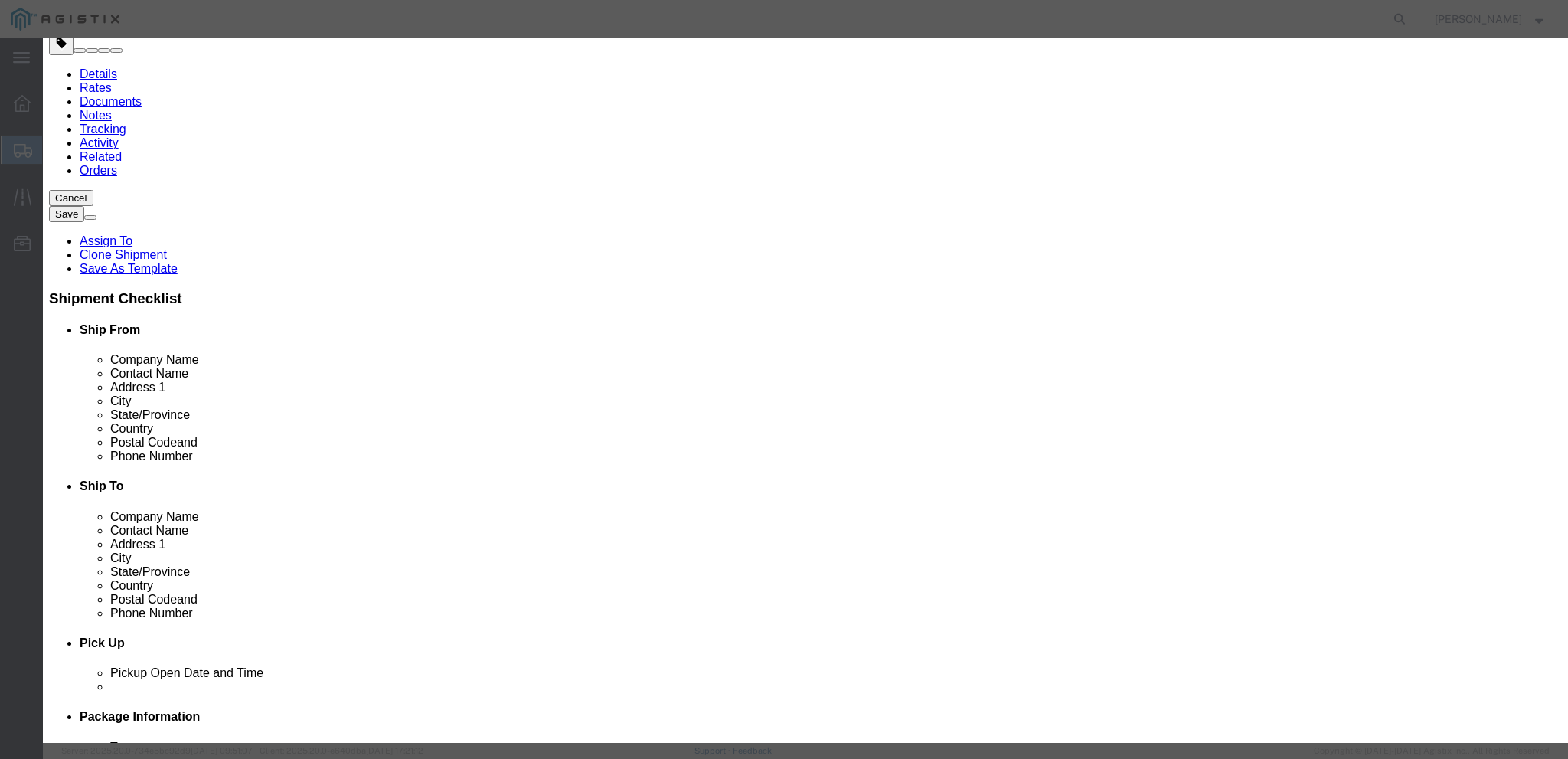
click textarea
paste textarea "PO# 3000021110"
click textarea "PO# 3000021110, QTY:"
type textarea "PO# 3000021110, QTY: 9"
click input "text"
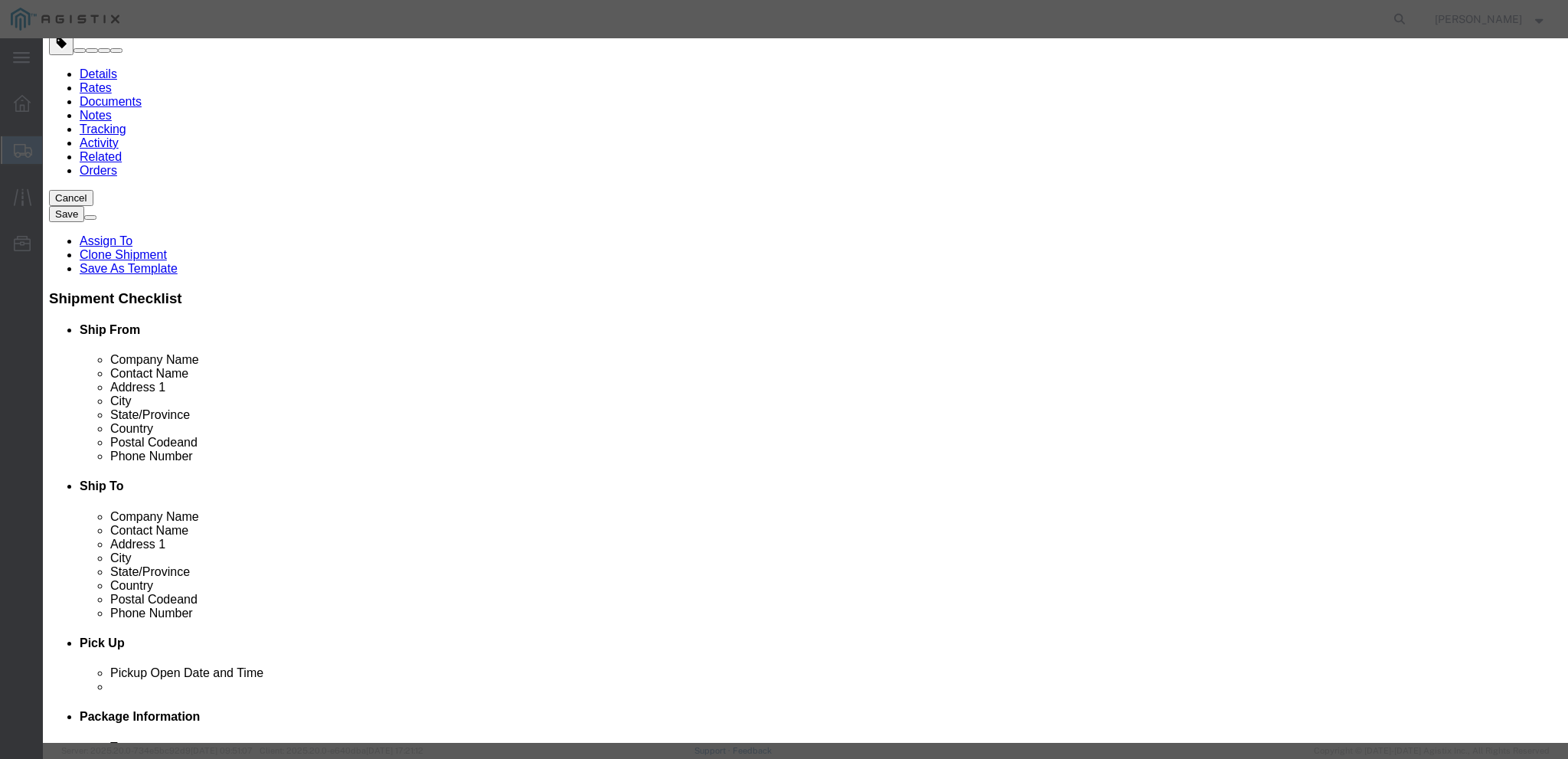
click input "text"
paste input "HIC Half Sized Packaged Product"
type input "HIC Half Sized Packaged Product"
click input "0"
type input "9"
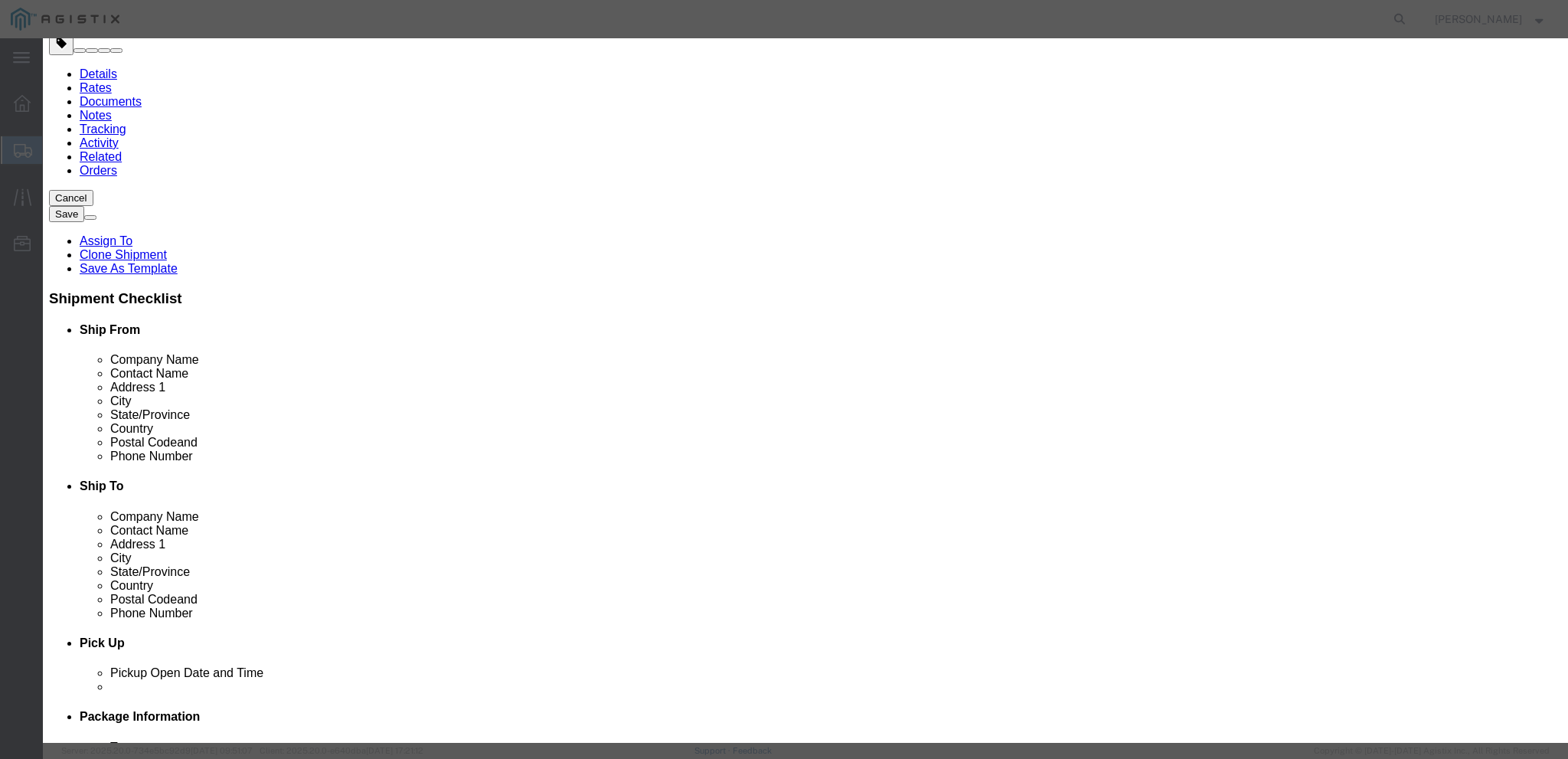
click input "text"
drag, startPoint x: 535, startPoint y: 171, endPoint x: 488, endPoint y: 170, distance: 47.0
click div "200"
paste input "8,322.39"
type input "8,322.39"
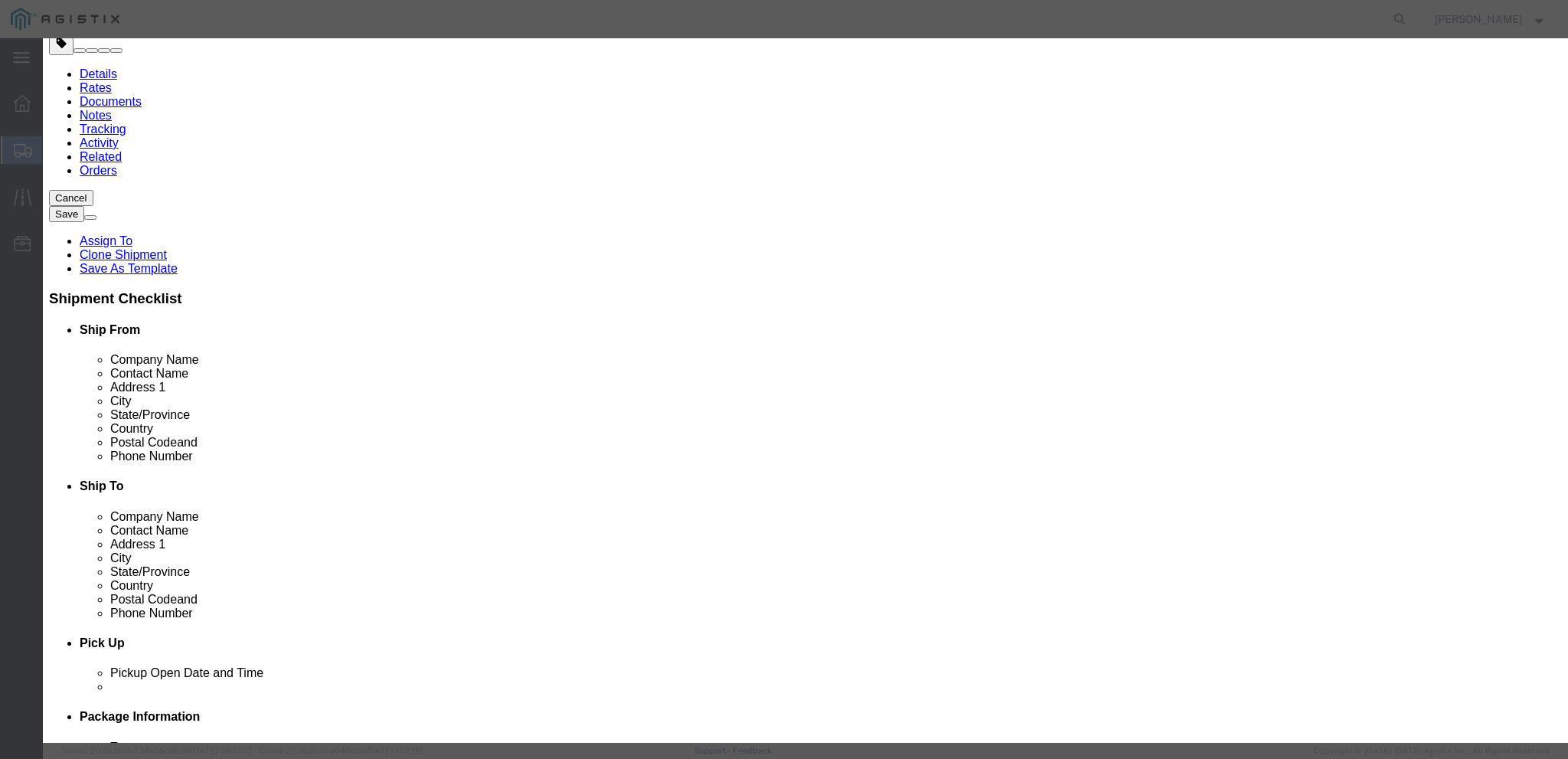
click select "Select 50 55 60 65 70 85 92.5 100 125 175 250 300 400"
select select "50"
click select "Select 50 55 60 65 70 85 92.5 100 125 175 250 300 400"
click div "Product Name HIC Half Sized Packaged Product Pieces 9 Select Bag Barrels 100Boa…"
click button "Save & Close"
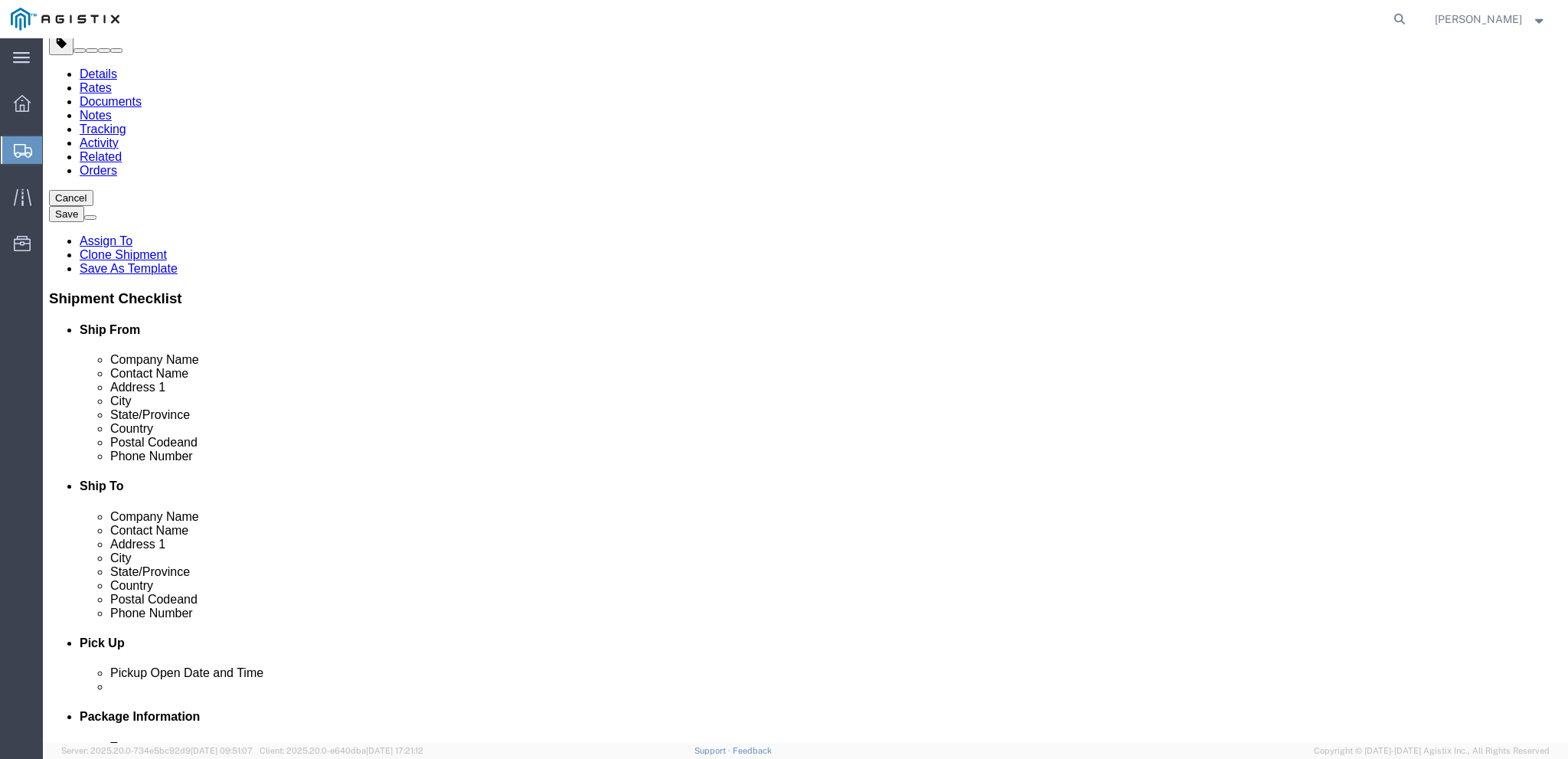
click input "150.00"
type input "200"
click input "12"
type input "1"
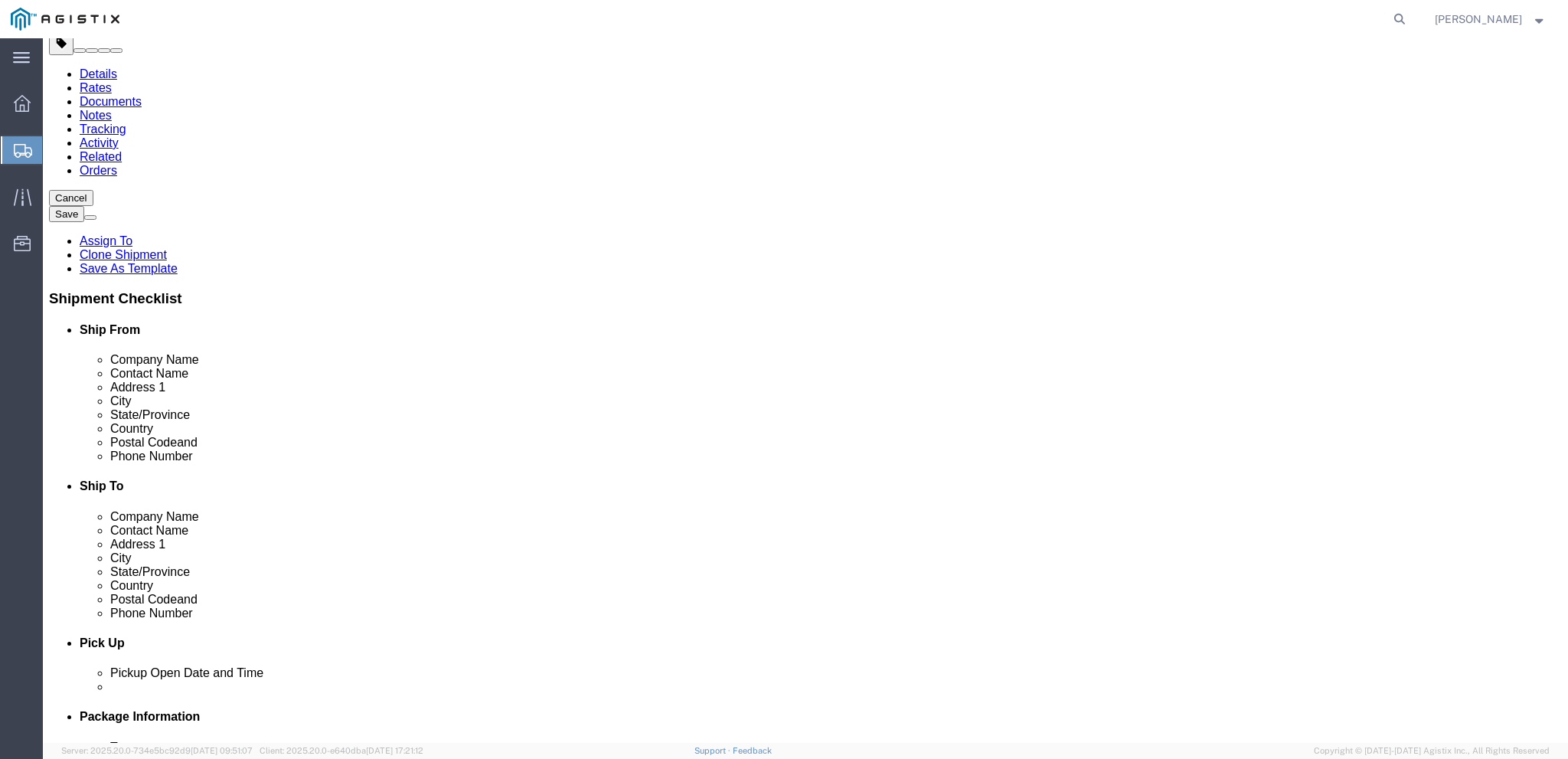
type input "23"
click div "Package Type Select Bale(s) Basket(s) Bolt(s) Bottle(s) Buckets Bulk Bundle(s) …"
click button "Rate Shipment"
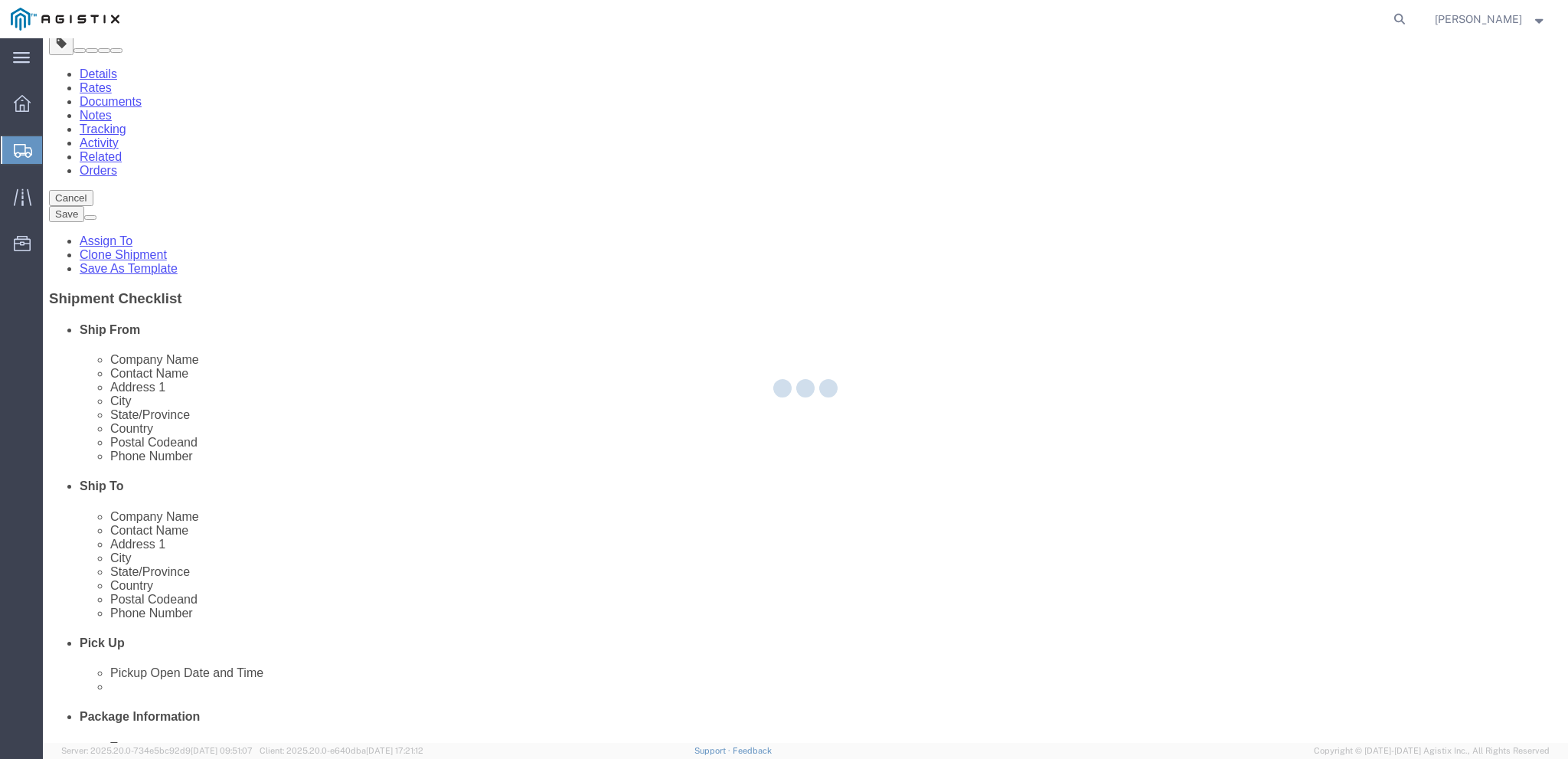
scroll to position [0, 0]
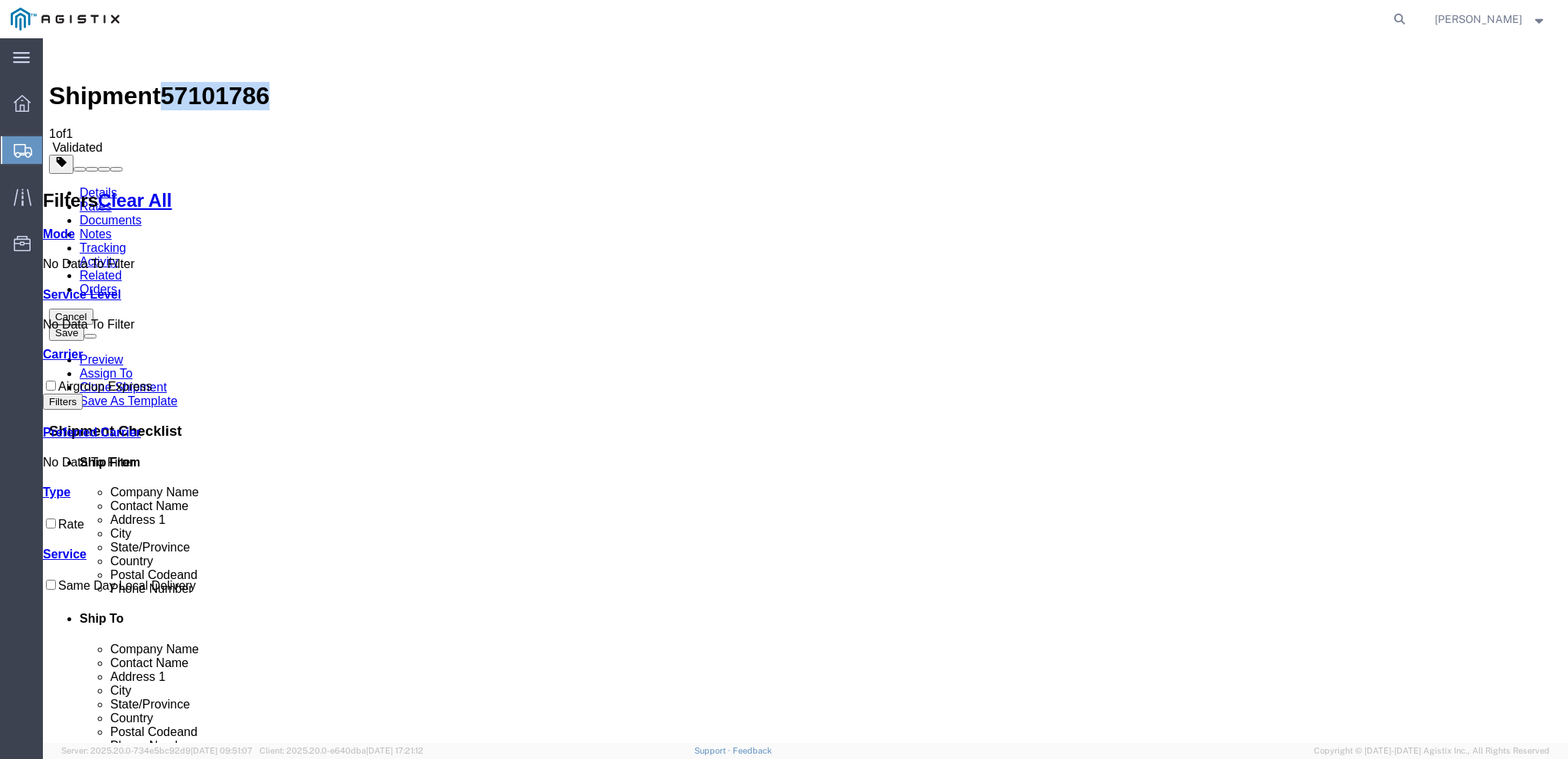
drag, startPoint x: 265, startPoint y: 53, endPoint x: 180, endPoint y: 61, distance: 85.4
click at [180, 61] on div "Shipment 57101786 1 of 1 Validated" at bounding box center [805, 100] width 1513 height 110
drag, startPoint x: 187, startPoint y: 61, endPoint x: 223, endPoint y: 51, distance: 37.4
click at [188, 82] on span "57101786" at bounding box center [215, 96] width 108 height 28
drag, startPoint x: 269, startPoint y: 51, endPoint x: 184, endPoint y: 60, distance: 85.5
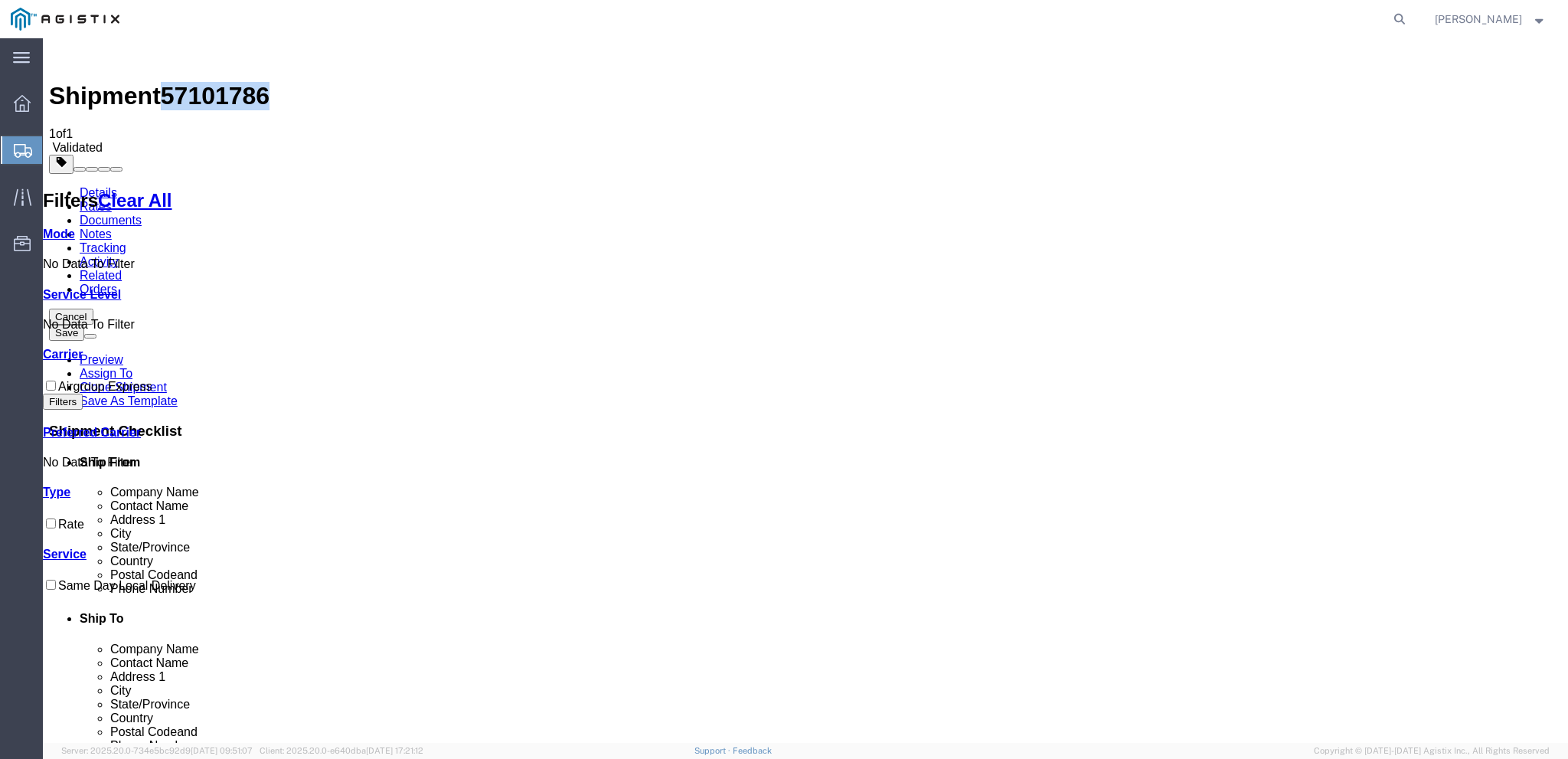
click at [184, 60] on div "Shipment 57101786 1 of 1 Validated" at bounding box center [805, 100] width 1513 height 110
copy span "57101786"
